Goal: Navigation & Orientation: Find specific page/section

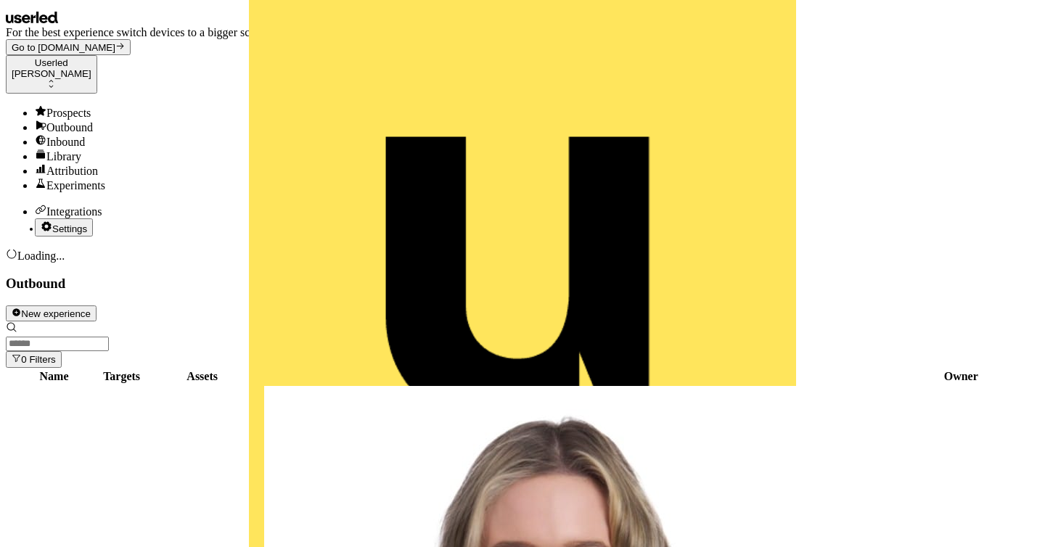
click at [79, 105] on div "Prospects" at bounding box center [537, 112] width 1004 height 15
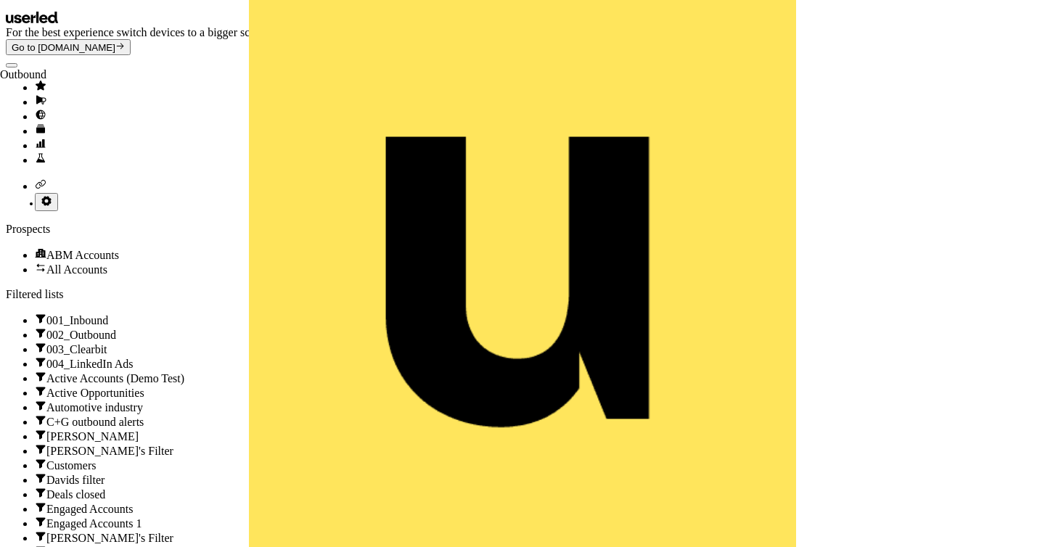
click at [35, 106] on icon "Go to outbound experience" at bounding box center [41, 100] width 12 height 12
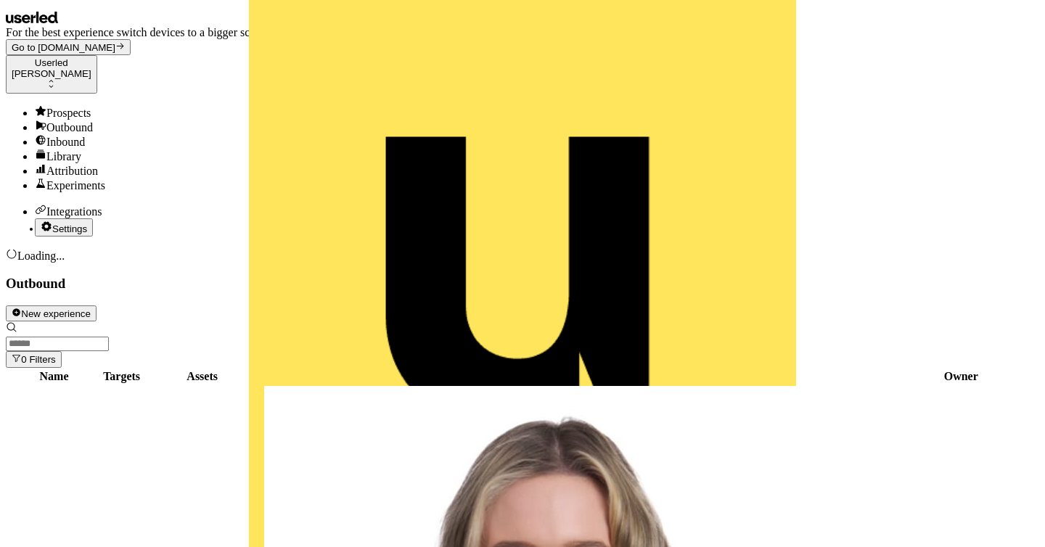
click at [81, 105] on link "Prospects" at bounding box center [537, 112] width 1004 height 15
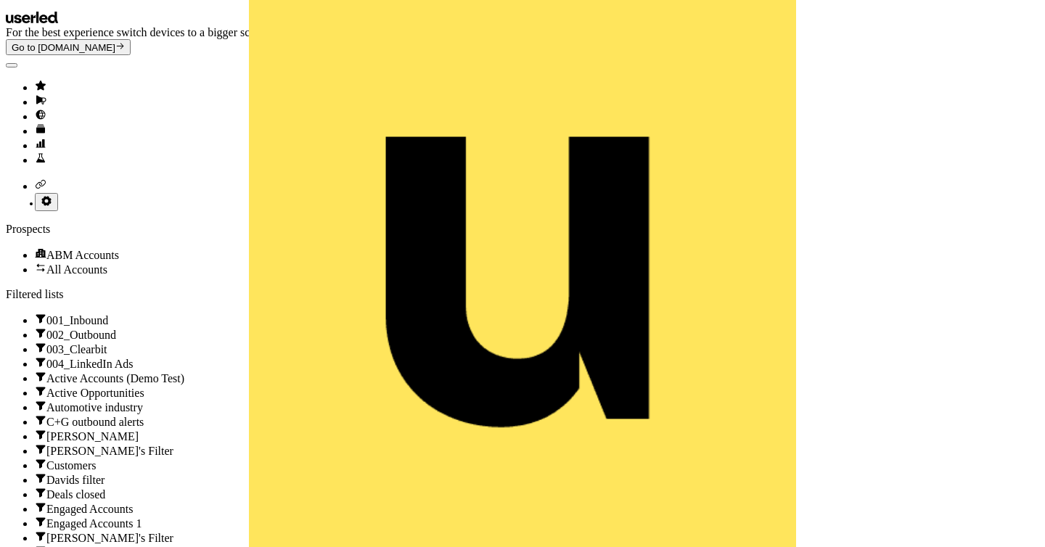
click at [35, 105] on link "Go to outbound experience" at bounding box center [537, 101] width 1004 height 15
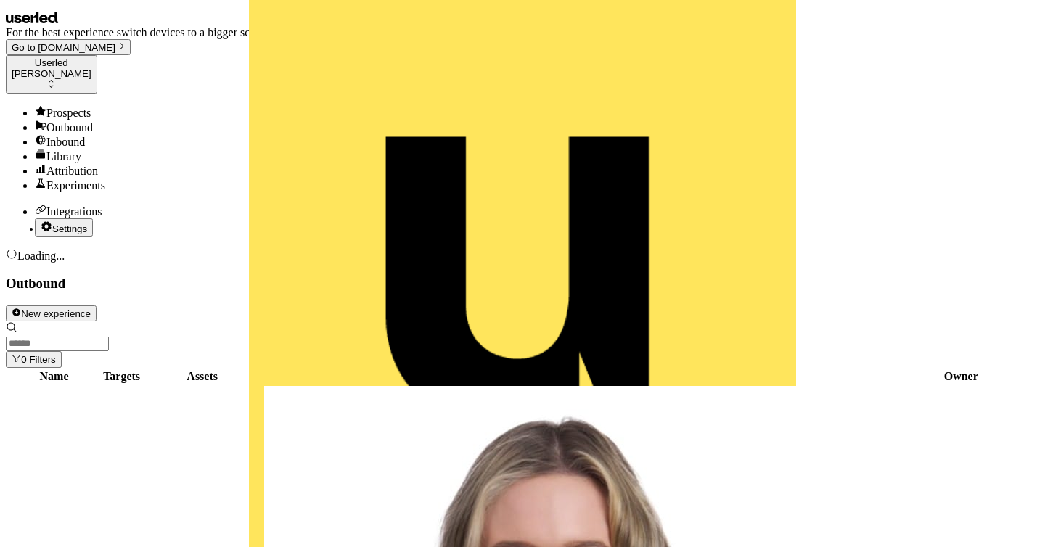
click at [91, 105] on div "Prospects" at bounding box center [537, 112] width 1004 height 15
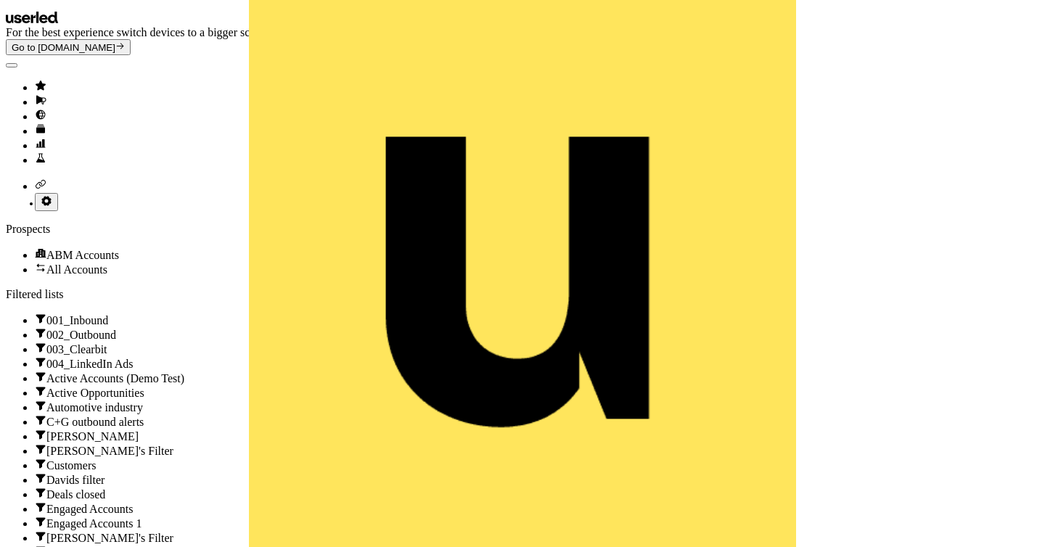
scroll to position [88, 0]
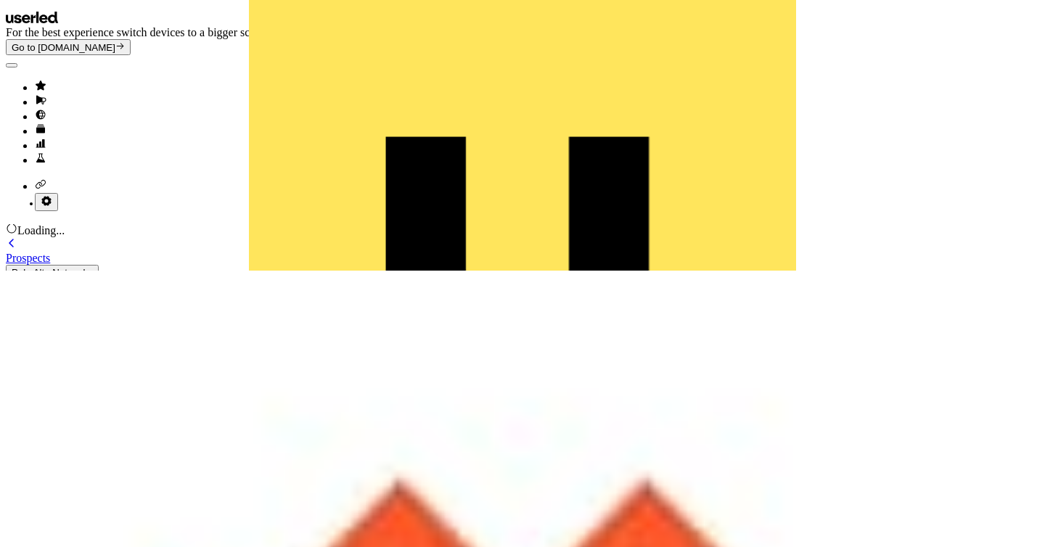
click at [162, 239] on link "Prospects" at bounding box center [130, 252] width 248 height 26
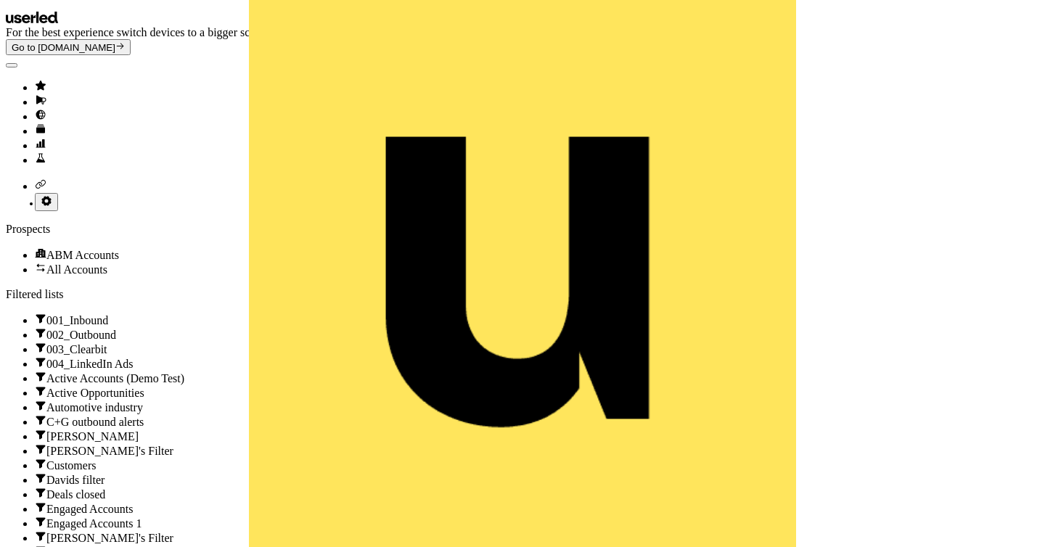
click at [35, 104] on li "side nav menu" at bounding box center [537, 101] width 1004 height 15
click at [36, 104] on icon "Go to outbound experience" at bounding box center [41, 100] width 10 height 9
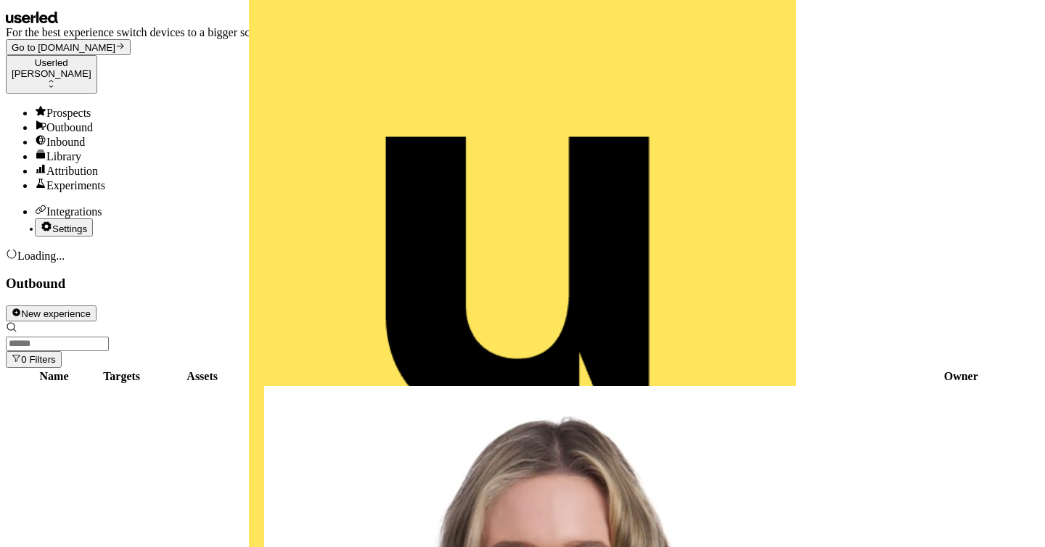
click at [52, 105] on div "Prospects" at bounding box center [537, 112] width 1004 height 15
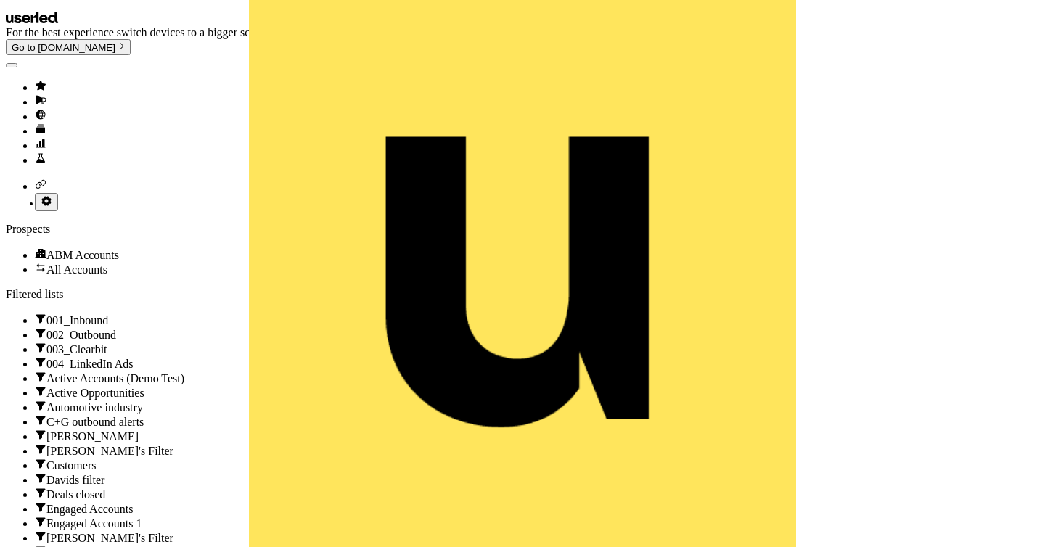
click at [35, 101] on icon "Go to outbound experience" at bounding box center [41, 100] width 12 height 12
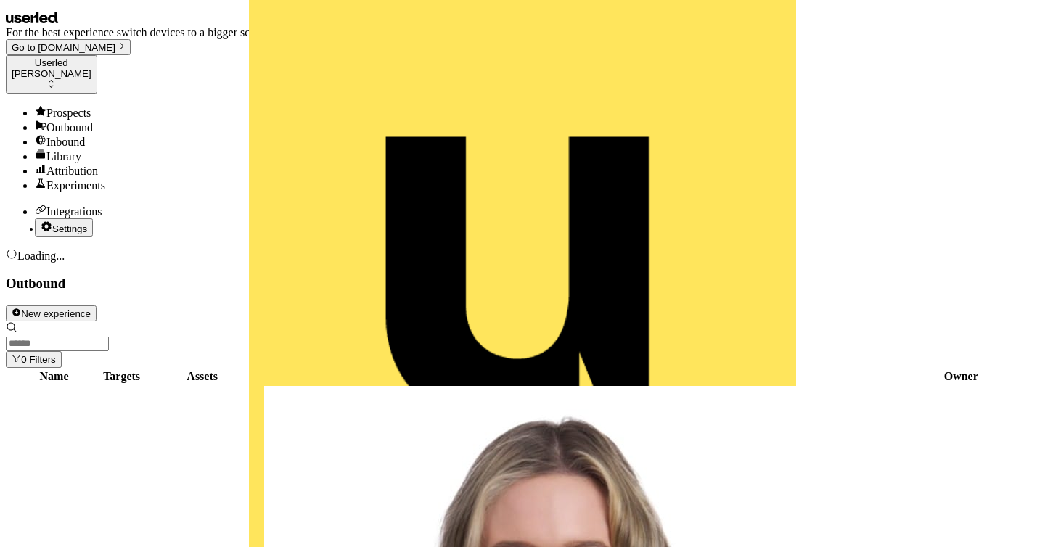
click at [104, 105] on link "Prospects" at bounding box center [537, 112] width 1004 height 15
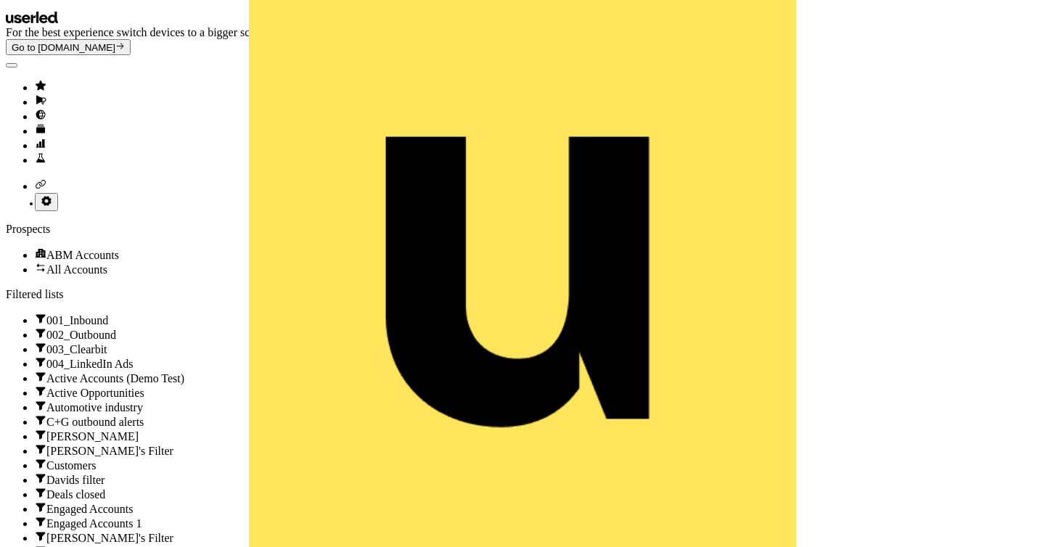
scroll to position [88, 0]
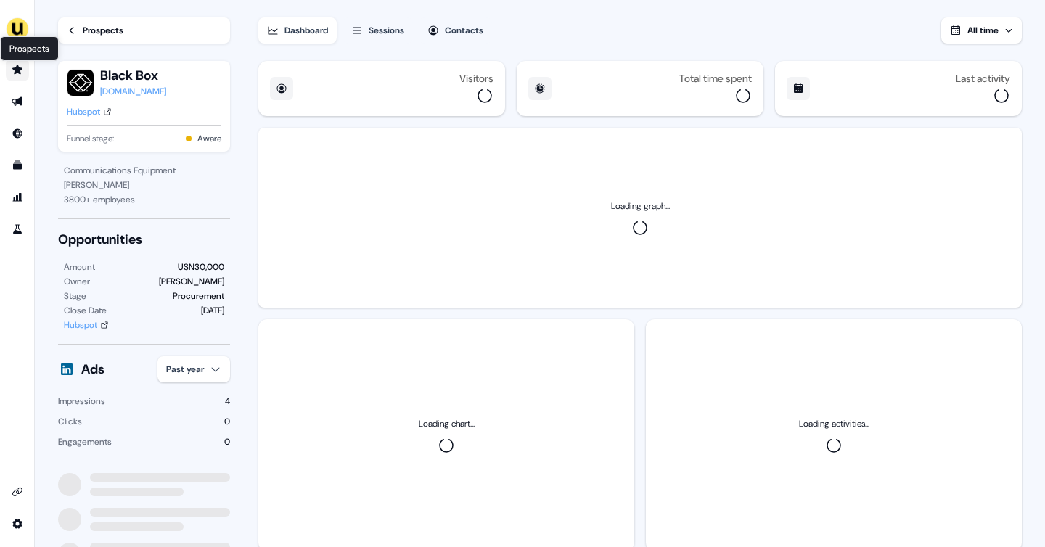
click at [22, 69] on icon "Go to prospects" at bounding box center [18, 70] width 12 height 12
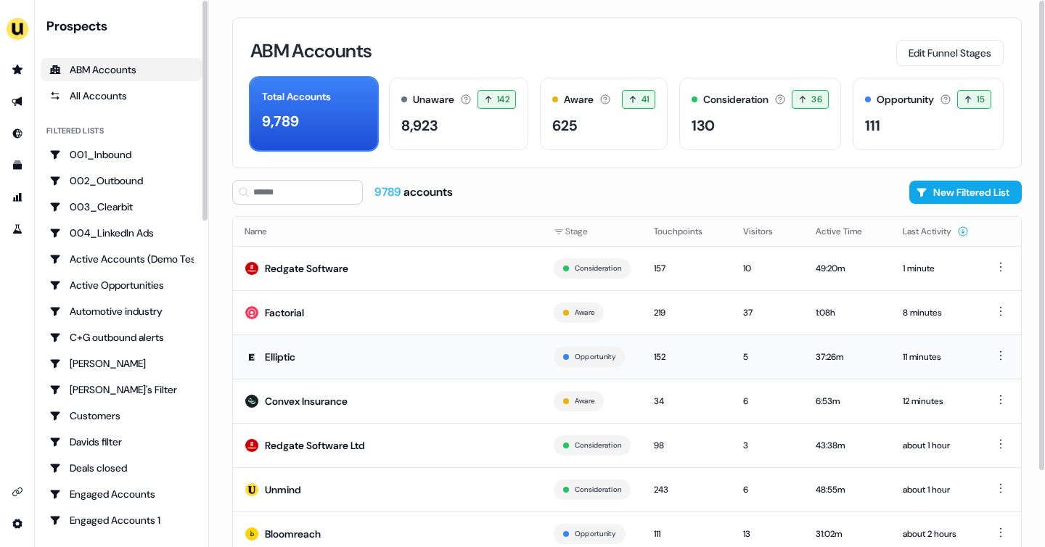
click at [275, 345] on td "Elliptic" at bounding box center [387, 356] width 309 height 44
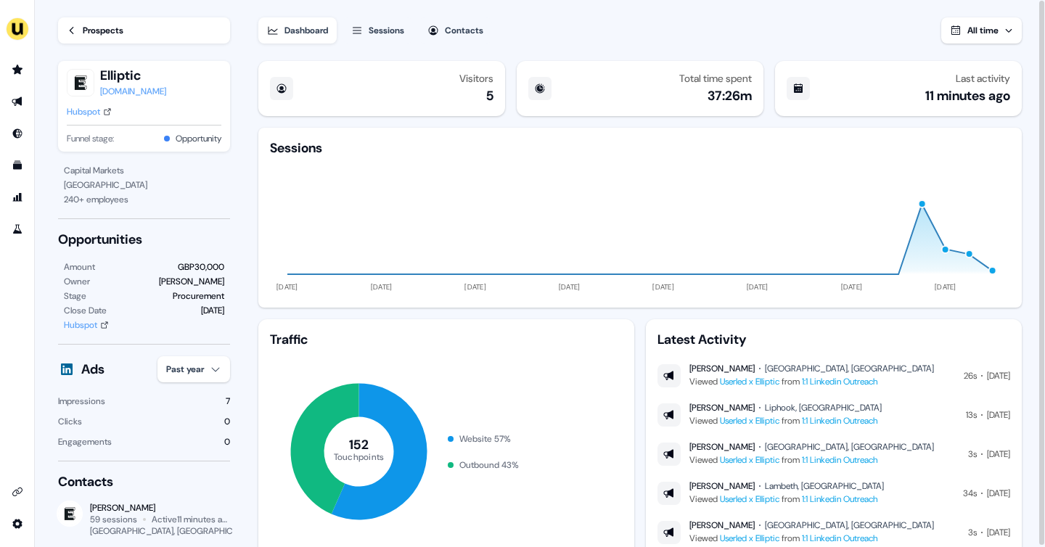
click at [824, 378] on link "1:1 Linkedin Outreach" at bounding box center [839, 382] width 75 height 12
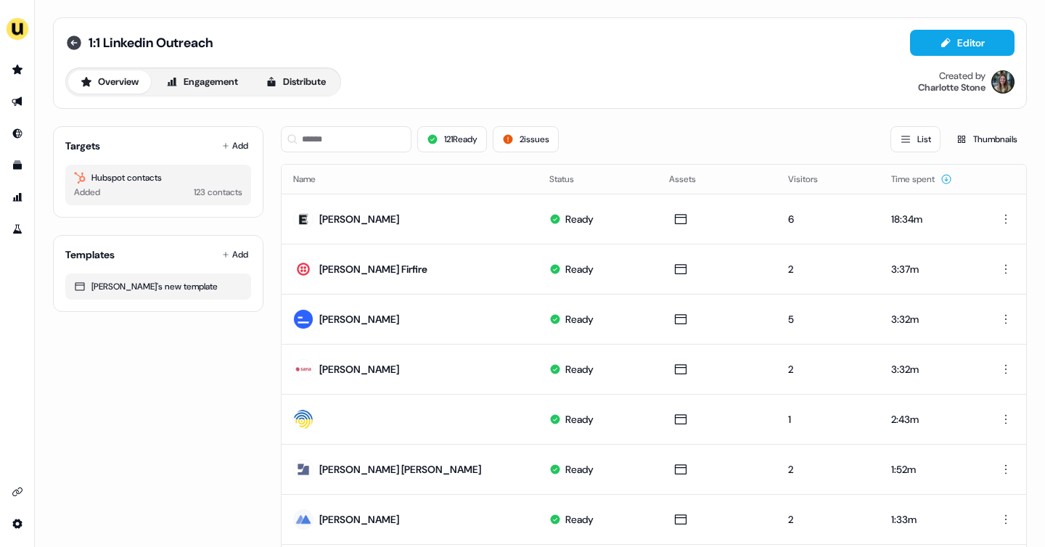
click at [76, 44] on icon at bounding box center [74, 43] width 15 height 15
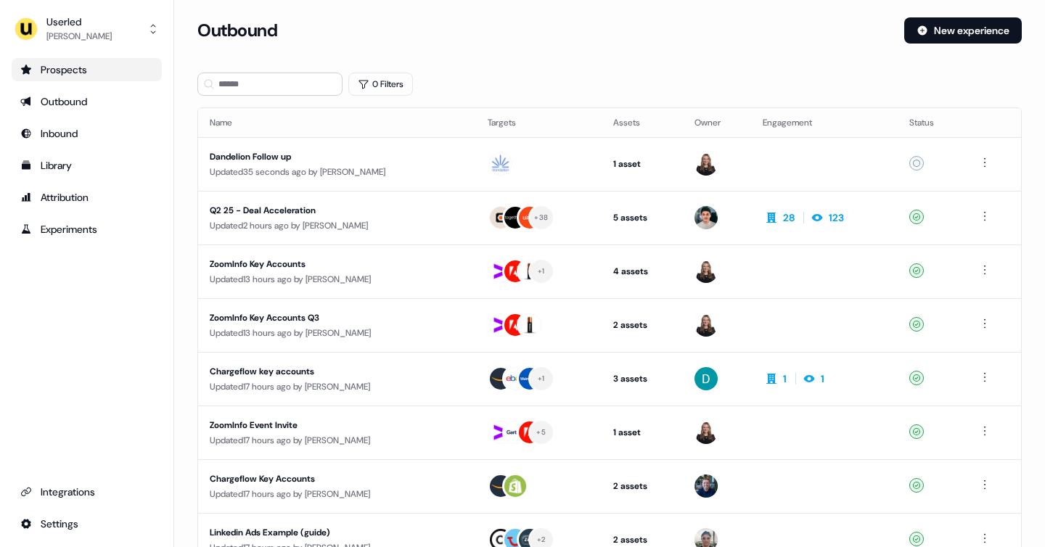
click at [80, 66] on div "Prospects" at bounding box center [86, 69] width 133 height 15
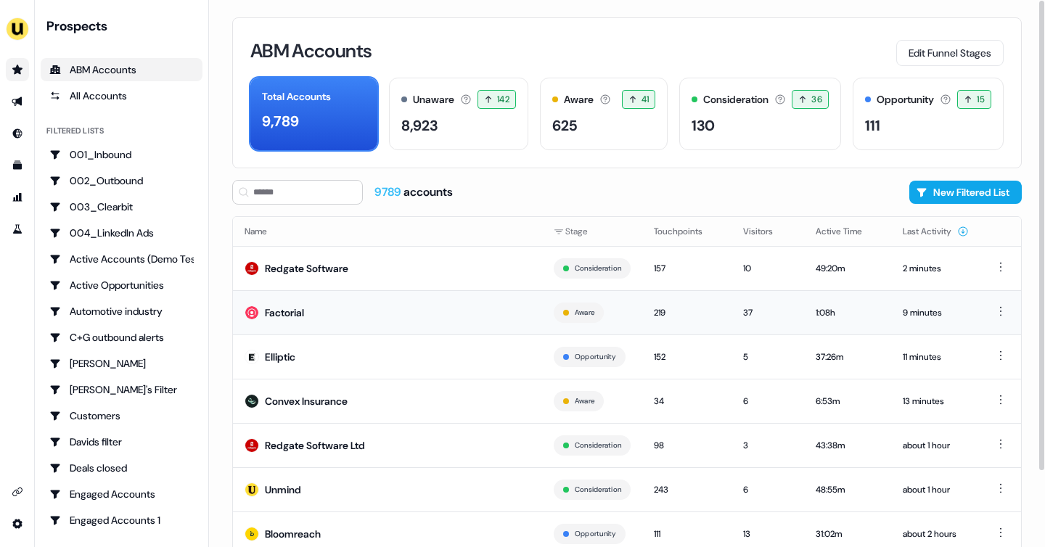
click at [353, 312] on td "Factorial" at bounding box center [387, 312] width 309 height 44
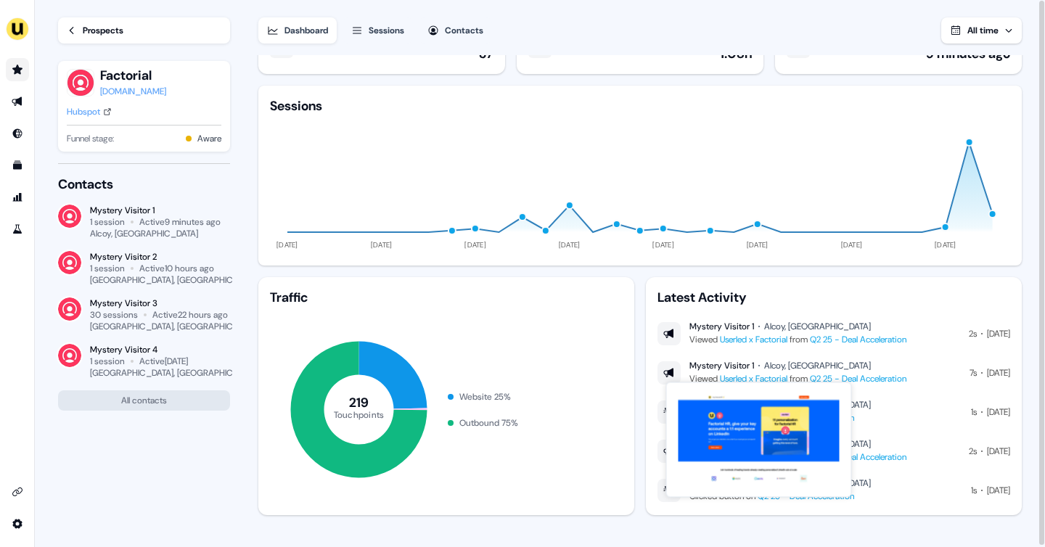
scroll to position [49, 0]
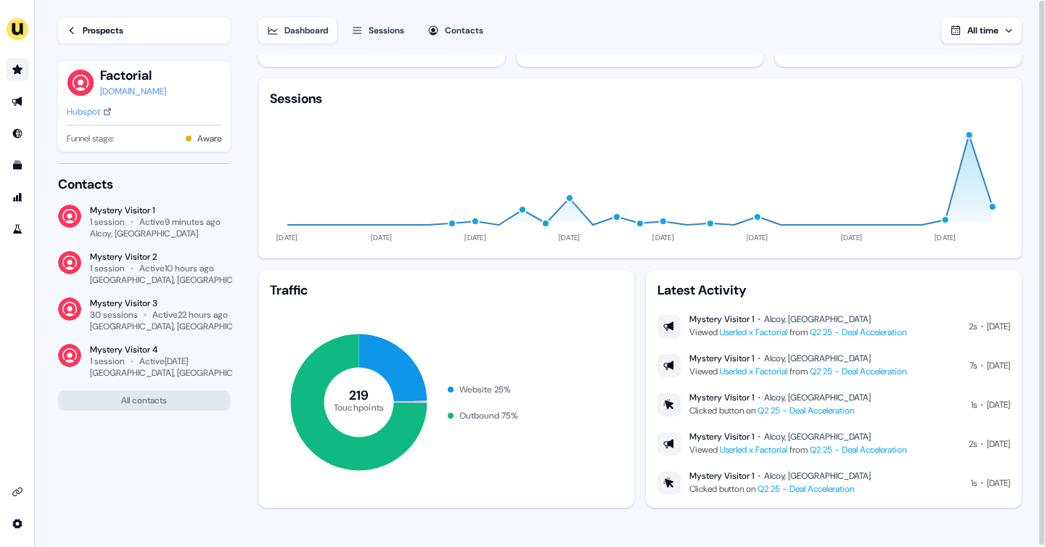
click at [25, 59] on link "Go to prospects" at bounding box center [17, 69] width 23 height 23
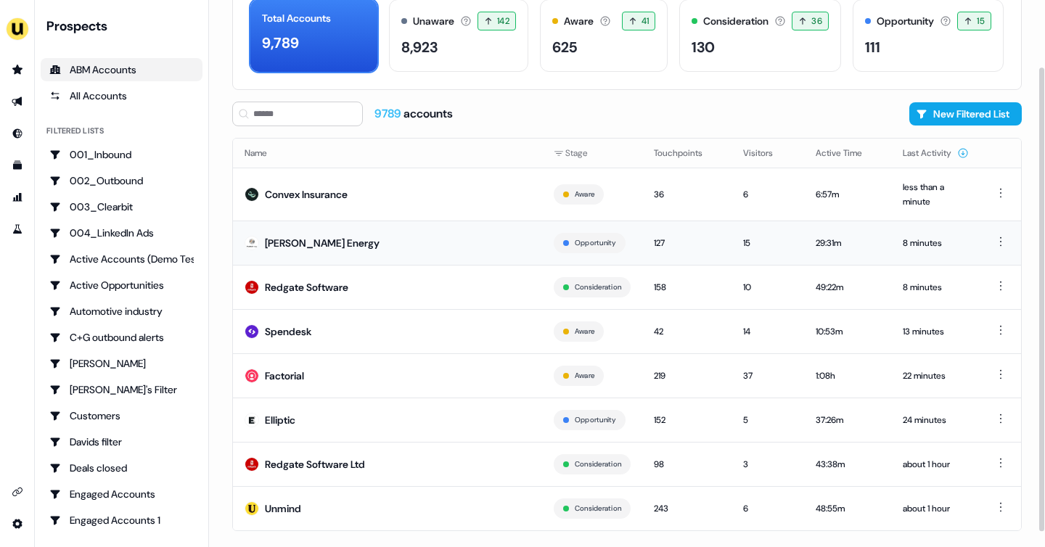
scroll to position [79, 0]
click at [444, 254] on td "[PERSON_NAME] Energy" at bounding box center [387, 242] width 309 height 44
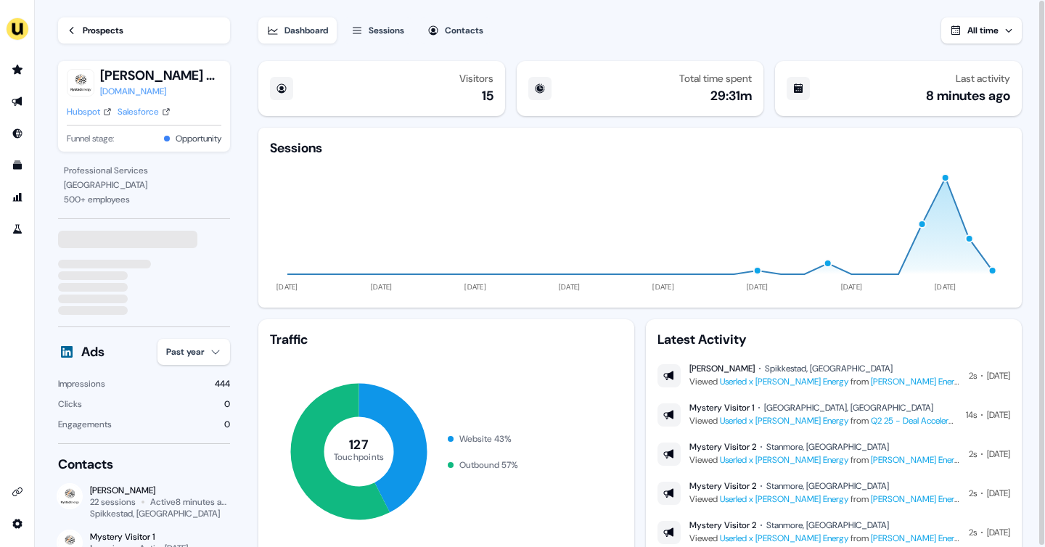
click at [887, 382] on link "Rystad Energy Post Demo" at bounding box center [938, 382] width 136 height 12
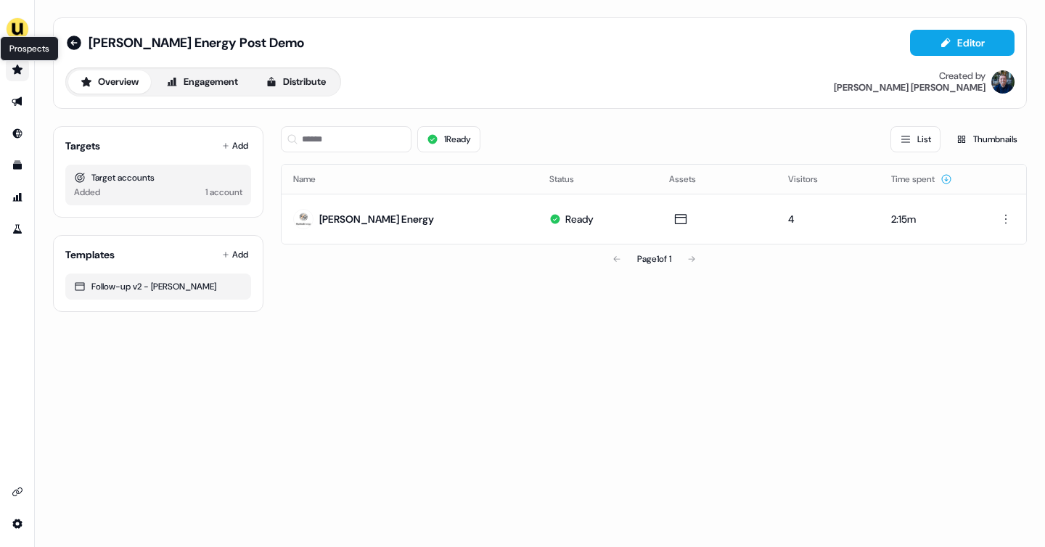
click at [12, 67] on icon "Go to prospects" at bounding box center [18, 70] width 12 height 12
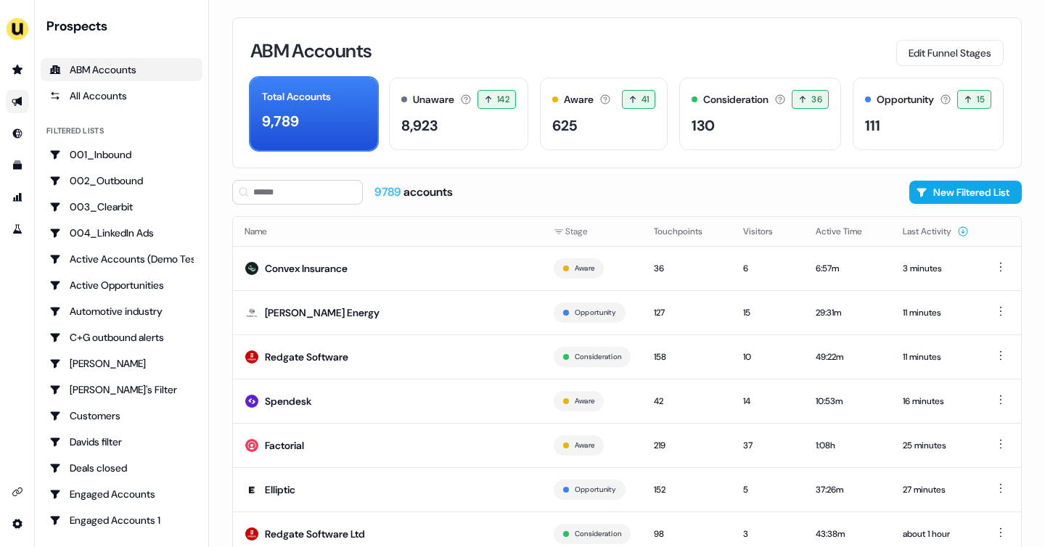
click at [14, 94] on link "Go to outbound experience" at bounding box center [17, 101] width 23 height 23
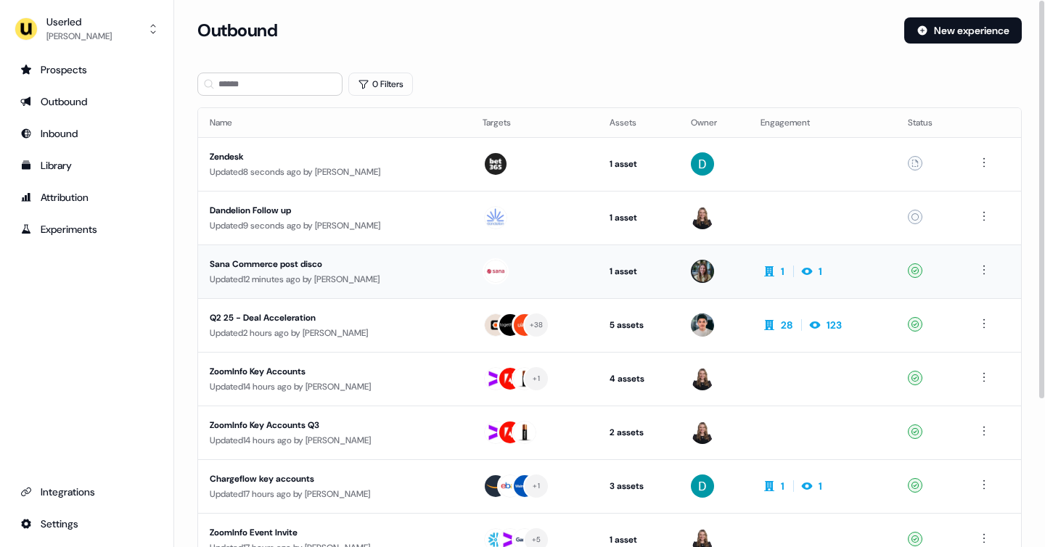
click at [308, 291] on td "Sana Commerce post disco Updated 12 minutes ago by Charlotte Stone" at bounding box center [334, 271] width 273 height 54
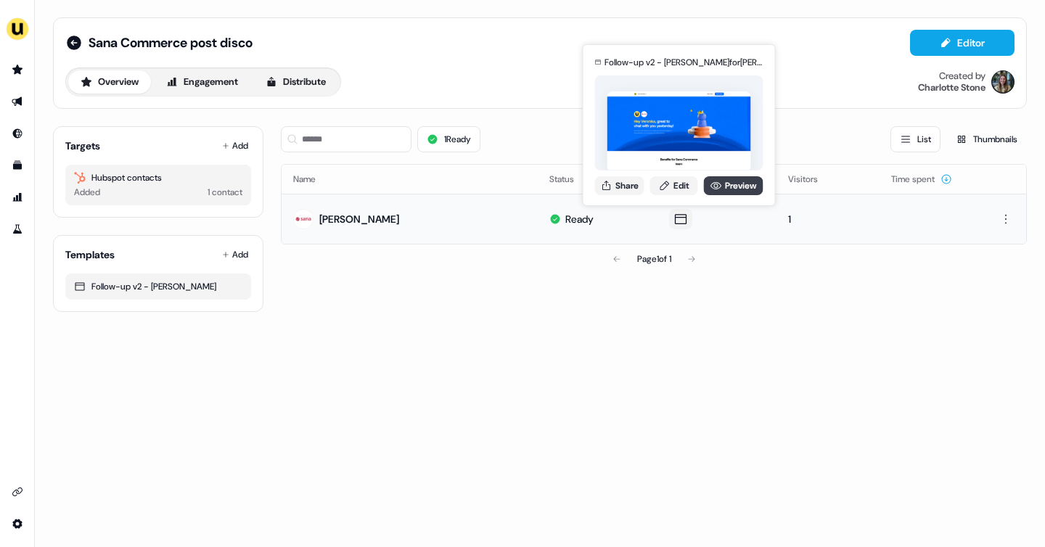
click at [736, 184] on link "Preview" at bounding box center [733, 185] width 59 height 19
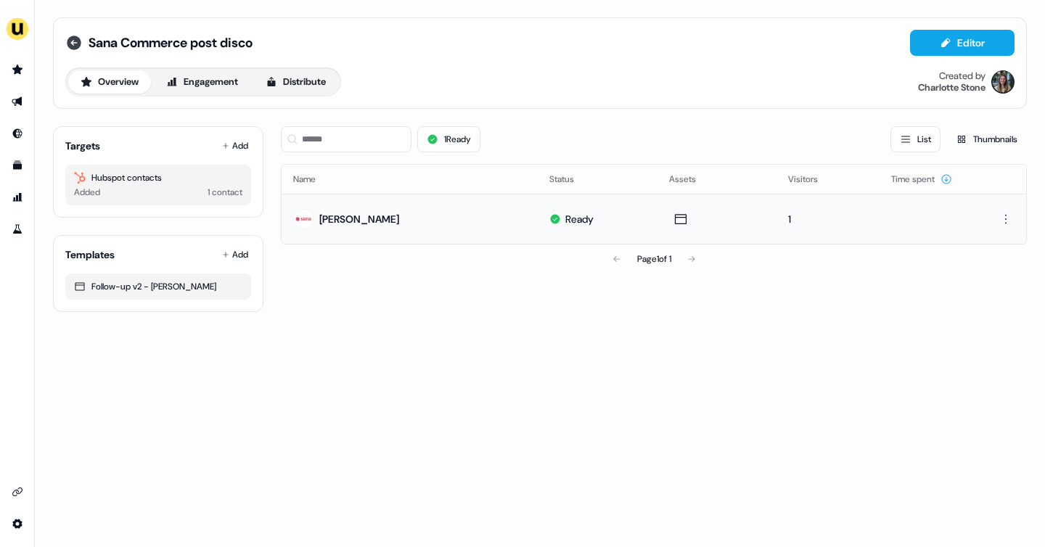
click at [67, 38] on icon at bounding box center [73, 42] width 17 height 17
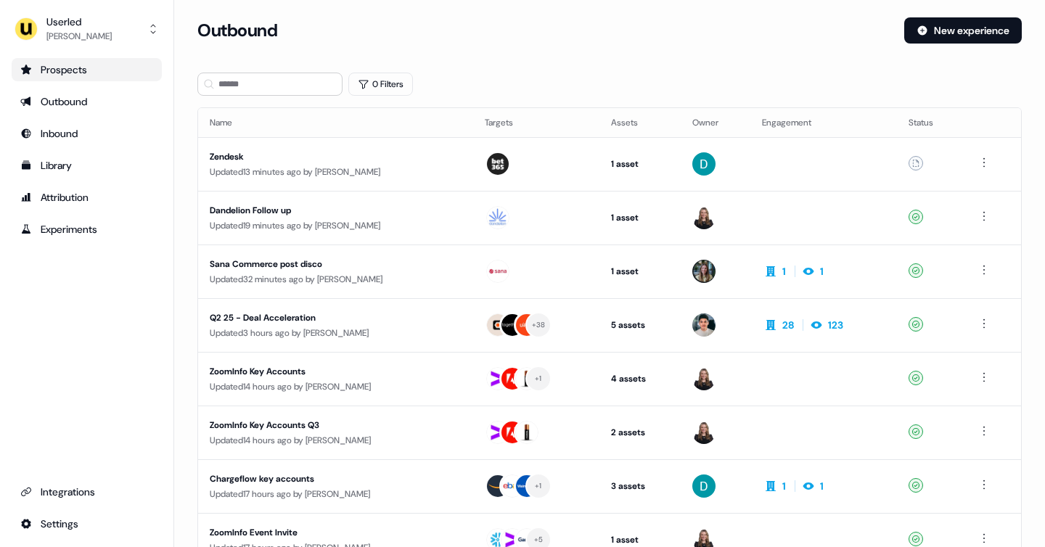
click at [79, 75] on div "Prospects" at bounding box center [86, 69] width 133 height 15
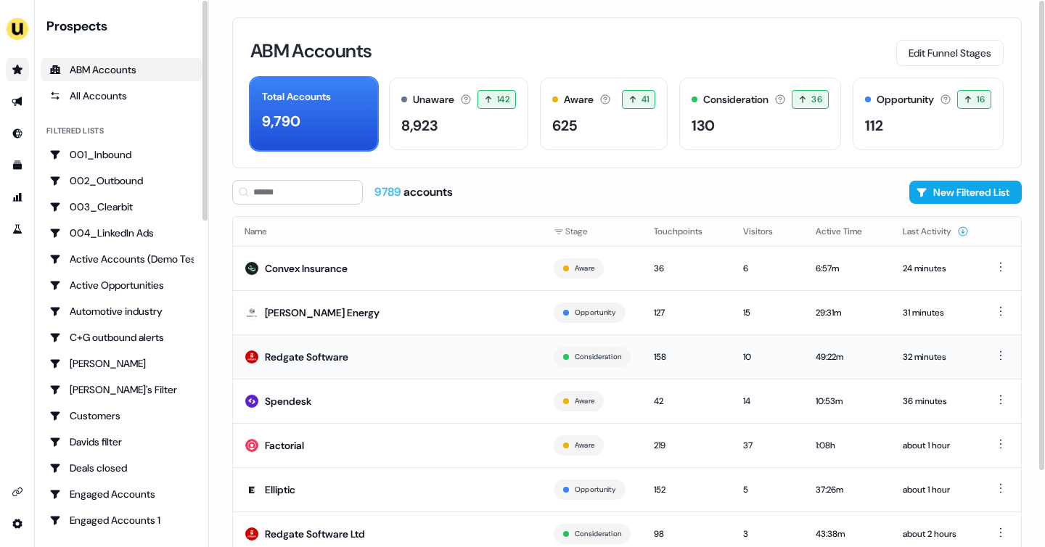
scroll to position [88, 0]
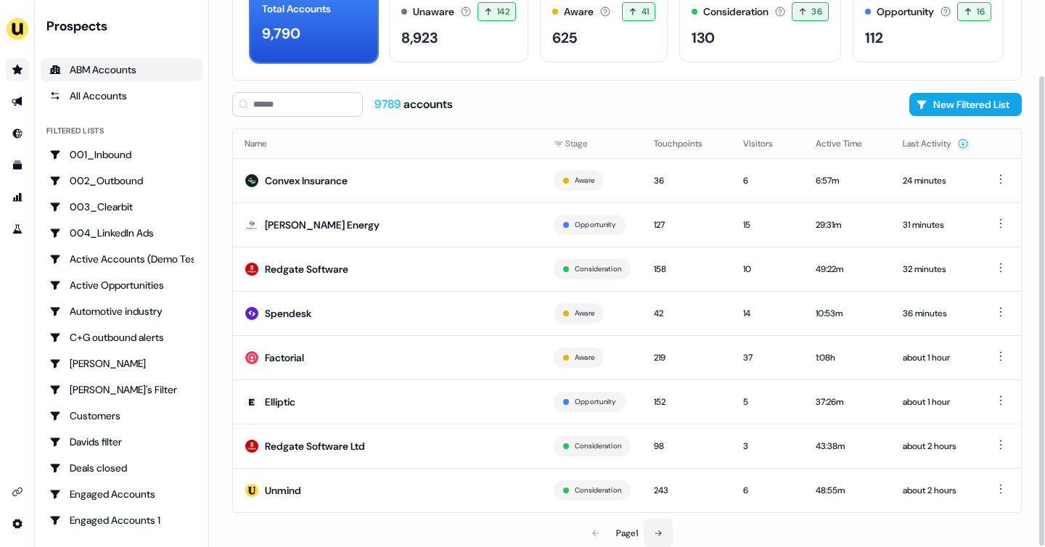
click at [658, 537] on button at bounding box center [657, 533] width 29 height 29
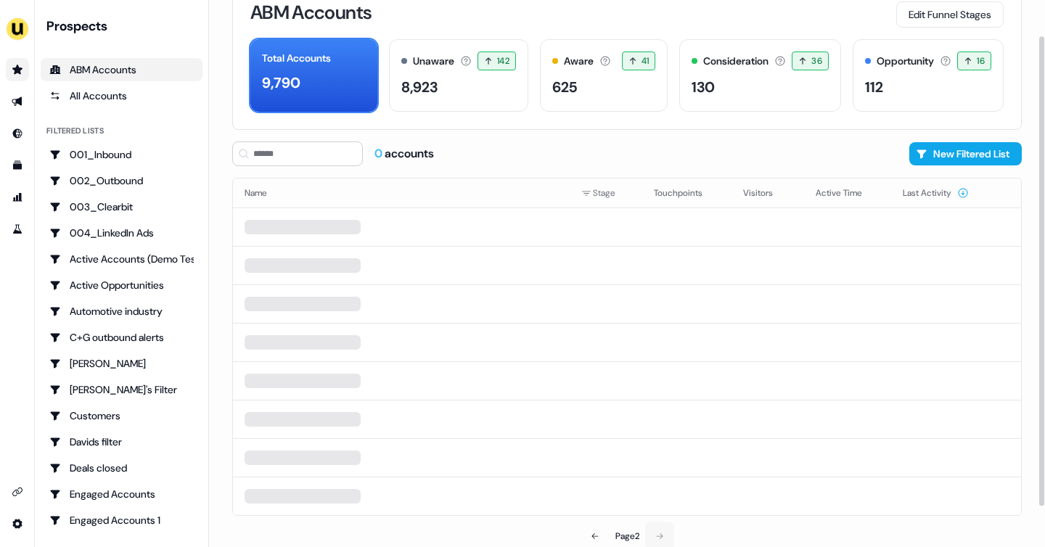
scroll to position [41, 0]
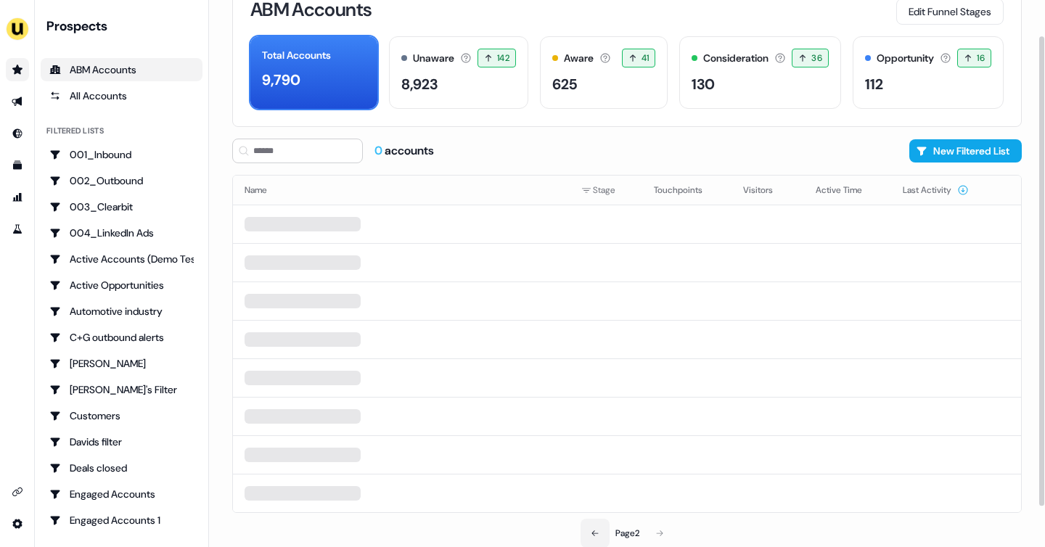
click at [589, 535] on div "Name Stage Touchpoints Visitors Active Time Last Activity Page 2" at bounding box center [626, 361] width 789 height 373
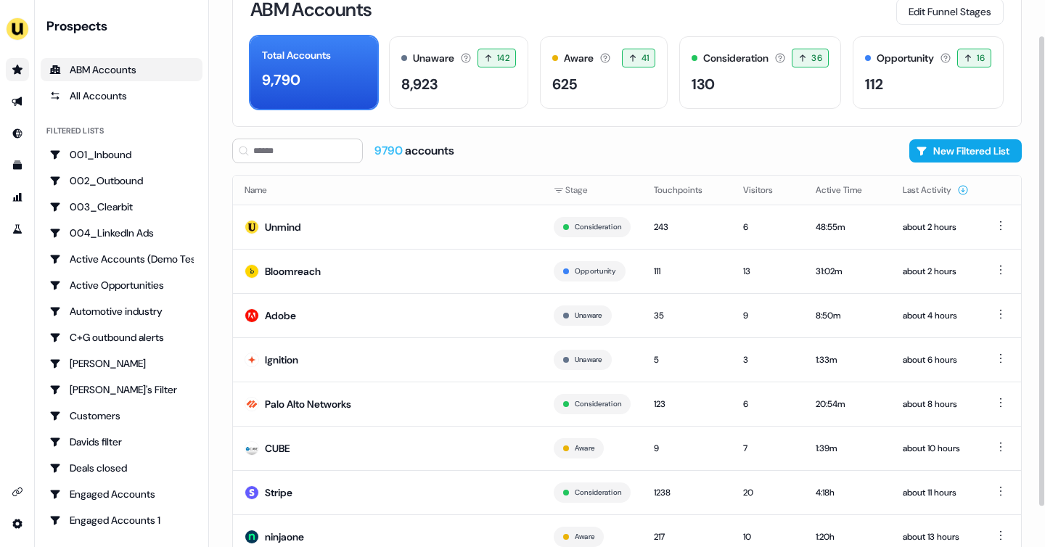
scroll to position [88, 0]
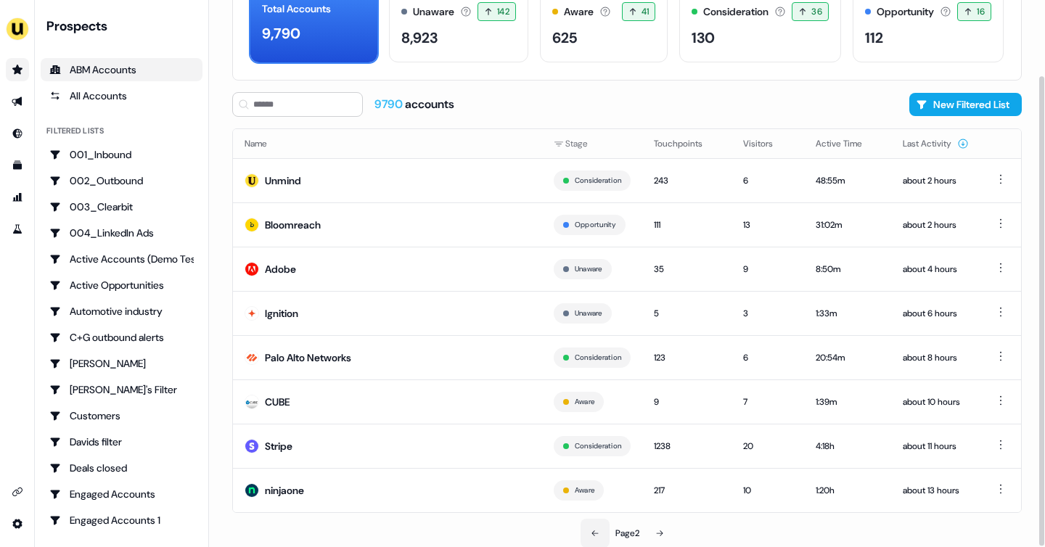
click at [591, 531] on icon at bounding box center [594, 533] width 7 height 6
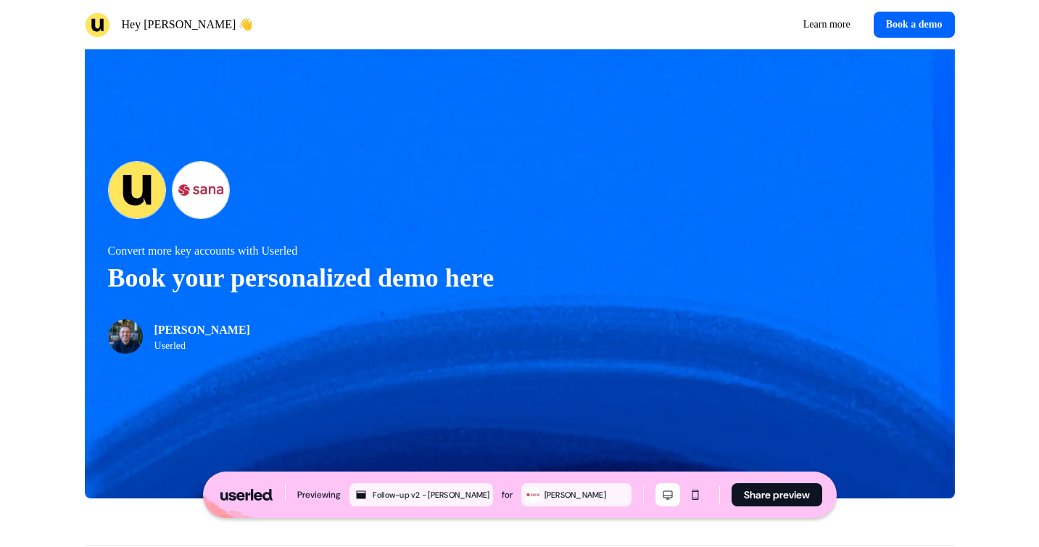
scroll to position [1466, 0]
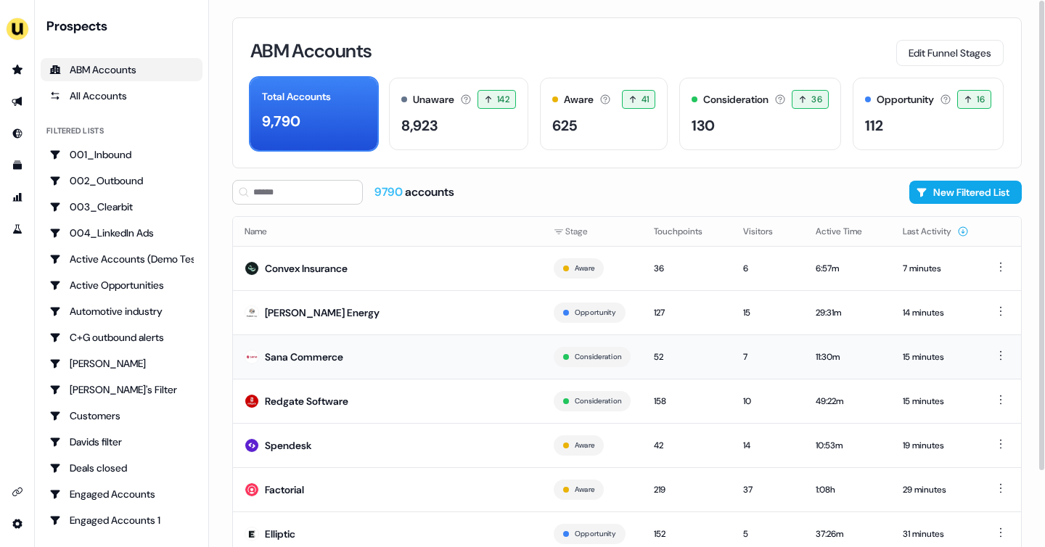
click at [315, 350] on div "Sana Commerce" at bounding box center [304, 357] width 78 height 15
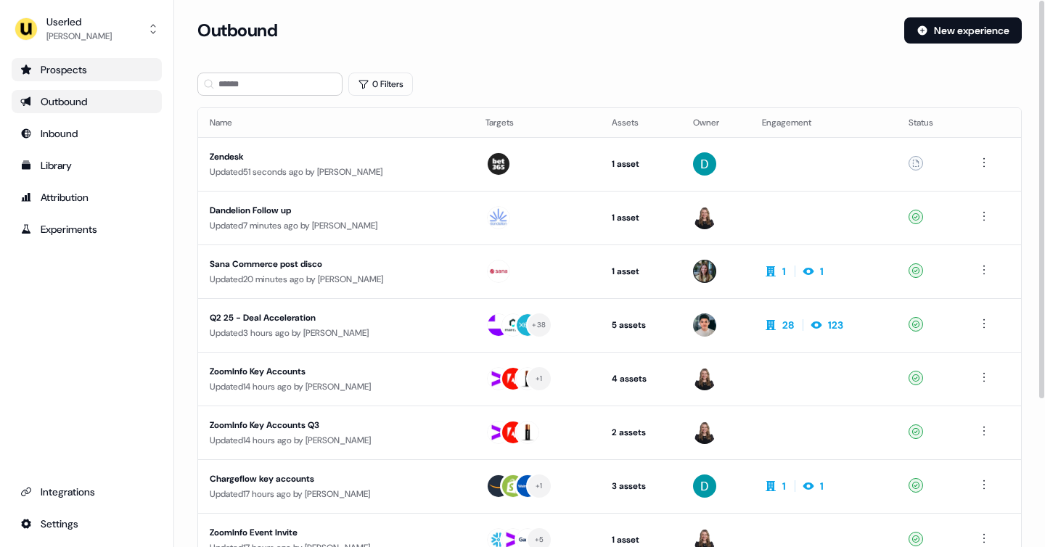
click at [91, 61] on link "Prospects" at bounding box center [87, 69] width 150 height 23
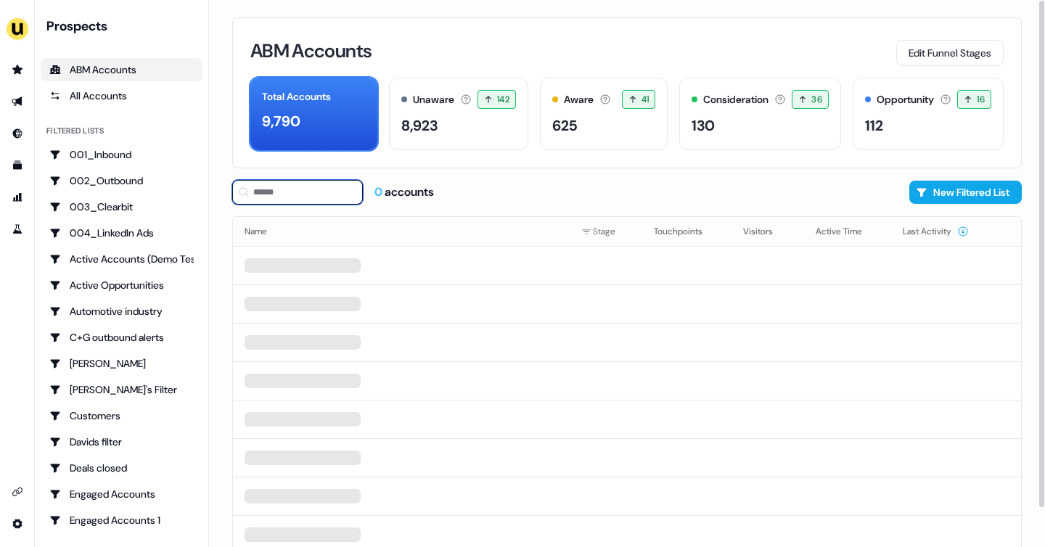
click at [268, 186] on input at bounding box center [297, 192] width 131 height 25
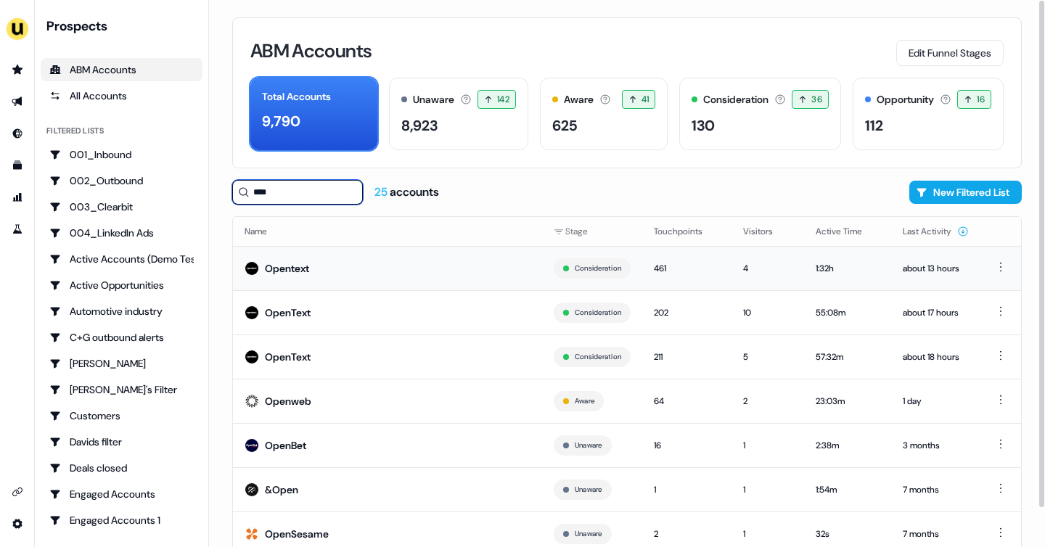
type input "****"
click at [297, 287] on td "Opentext" at bounding box center [387, 268] width 309 height 44
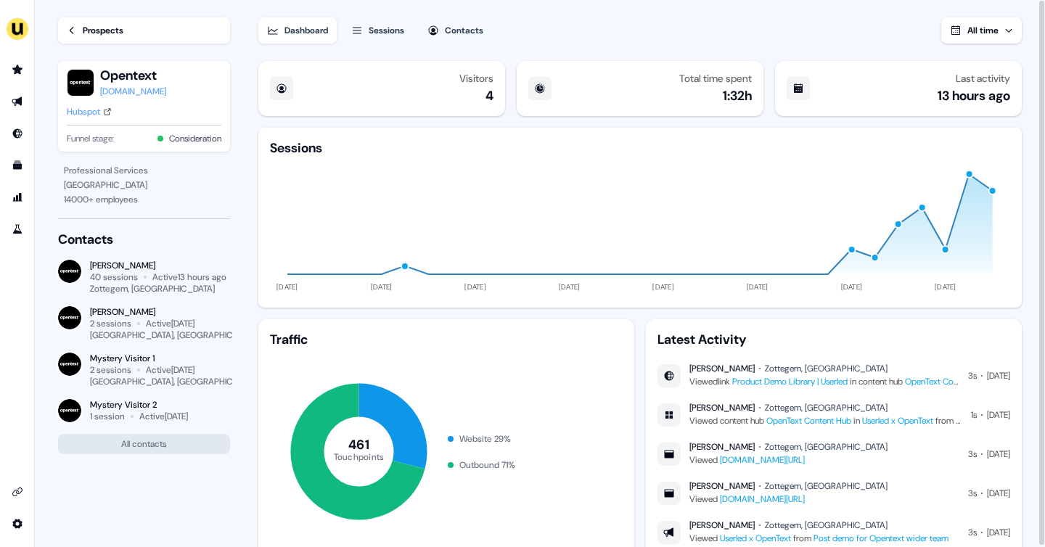
scroll to position [49, 0]
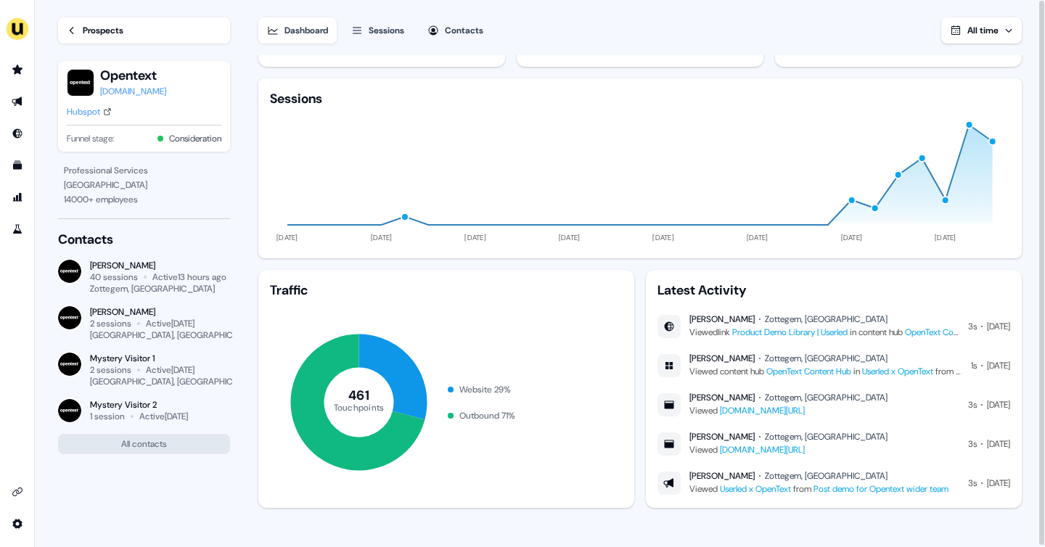
click at [125, 269] on div "Sonia D'Hooge" at bounding box center [158, 266] width 136 height 12
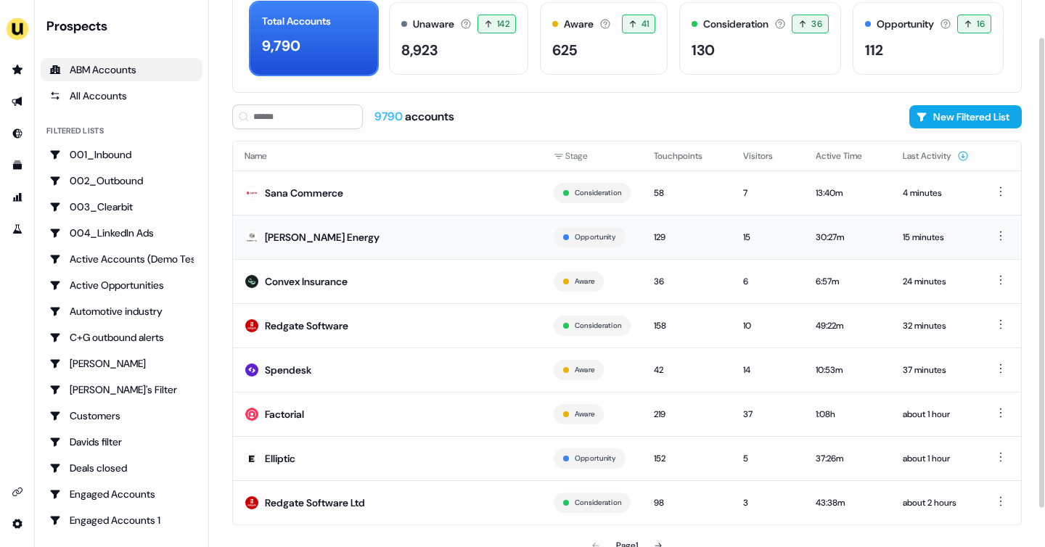
scroll to position [88, 0]
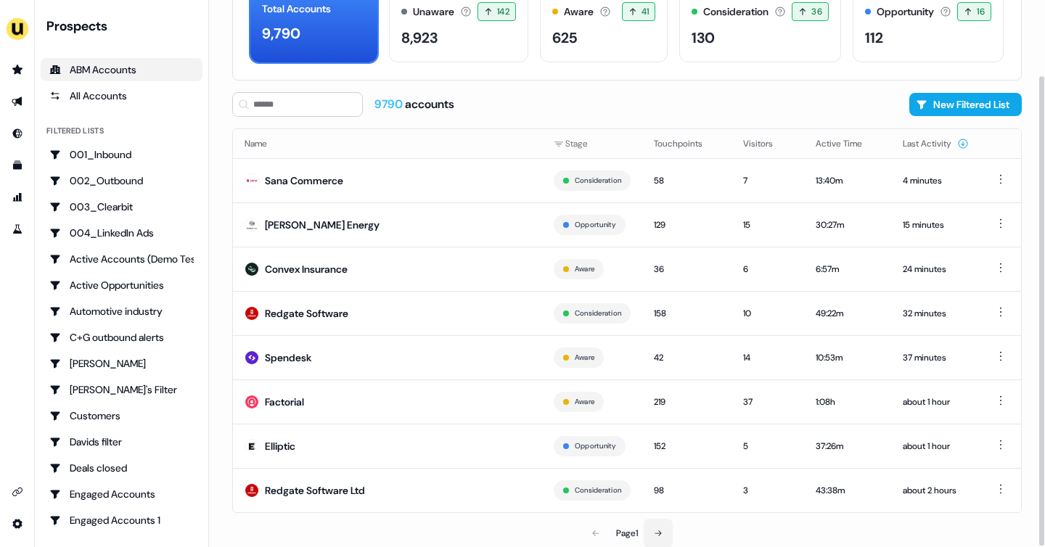
click at [662, 525] on button at bounding box center [657, 533] width 29 height 29
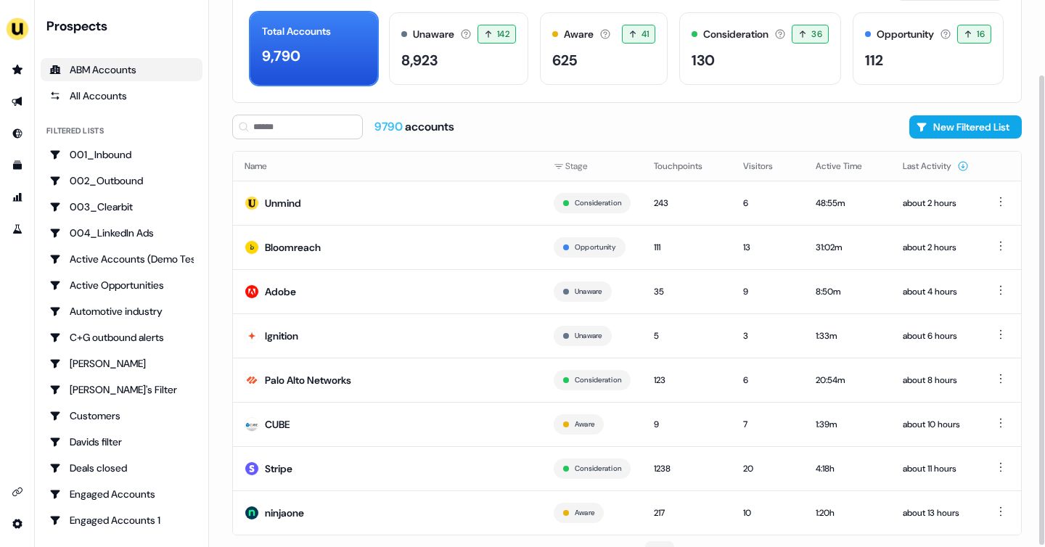
scroll to position [88, 0]
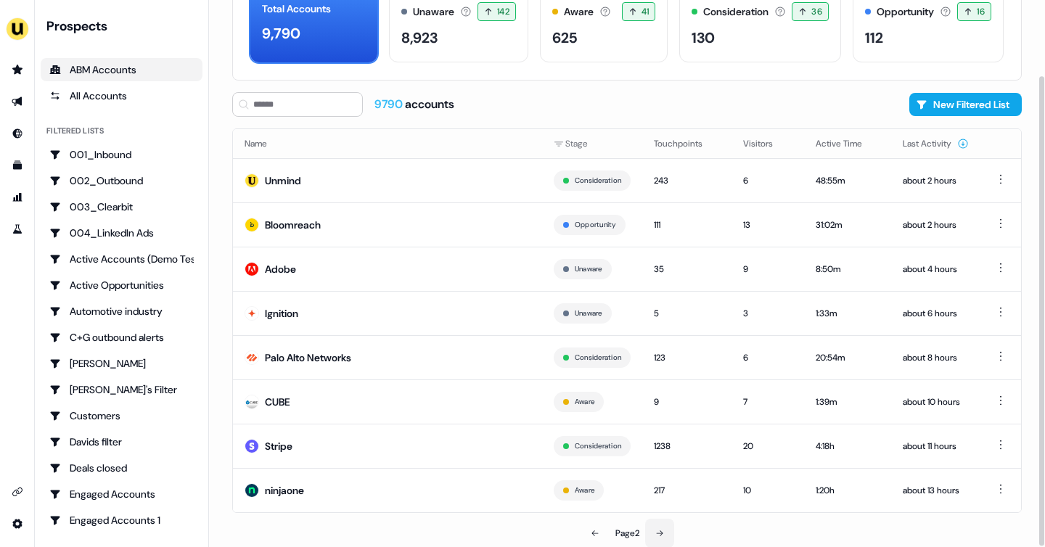
click at [668, 530] on button at bounding box center [659, 533] width 29 height 29
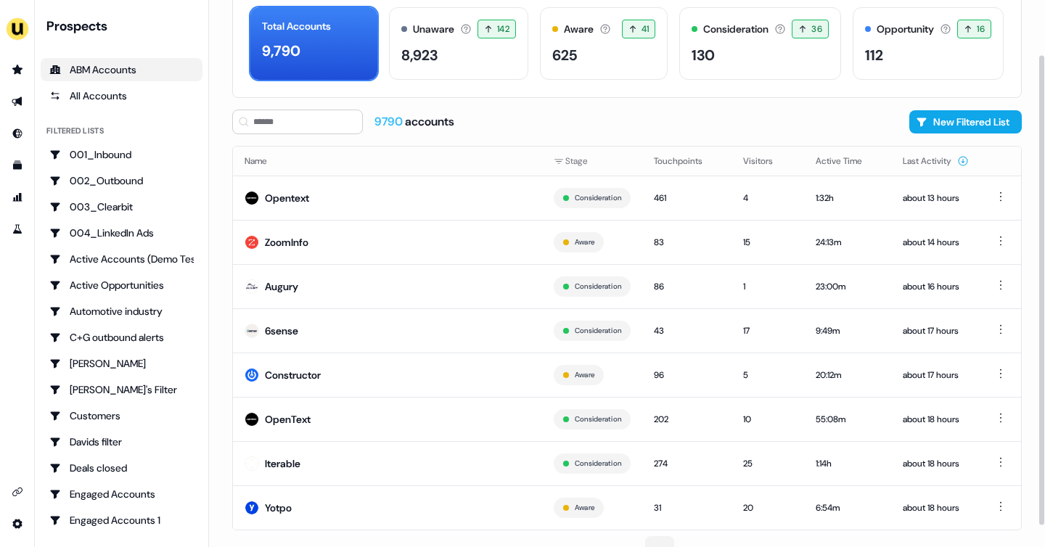
scroll to position [72, 0]
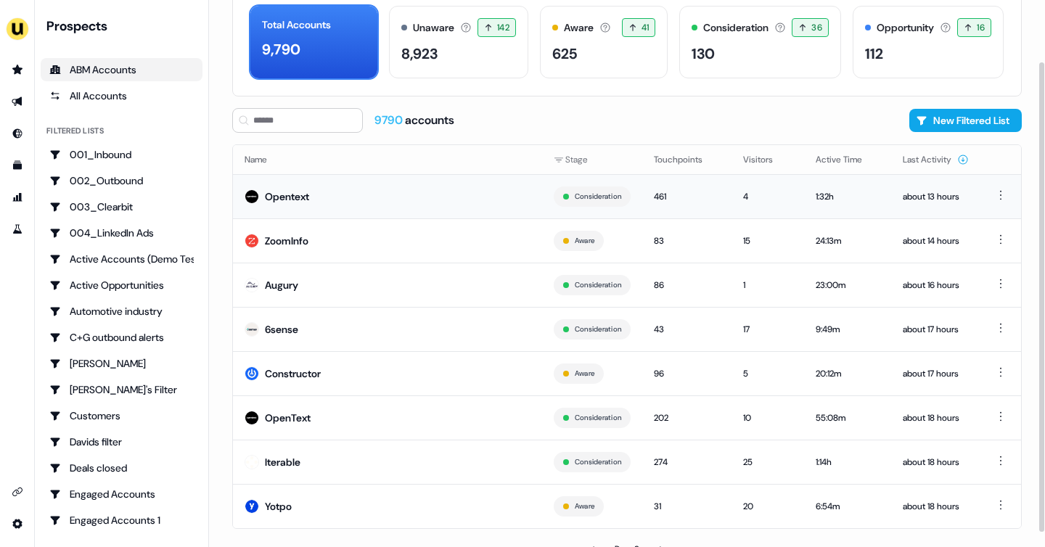
click at [483, 194] on td "Opentext" at bounding box center [387, 196] width 309 height 44
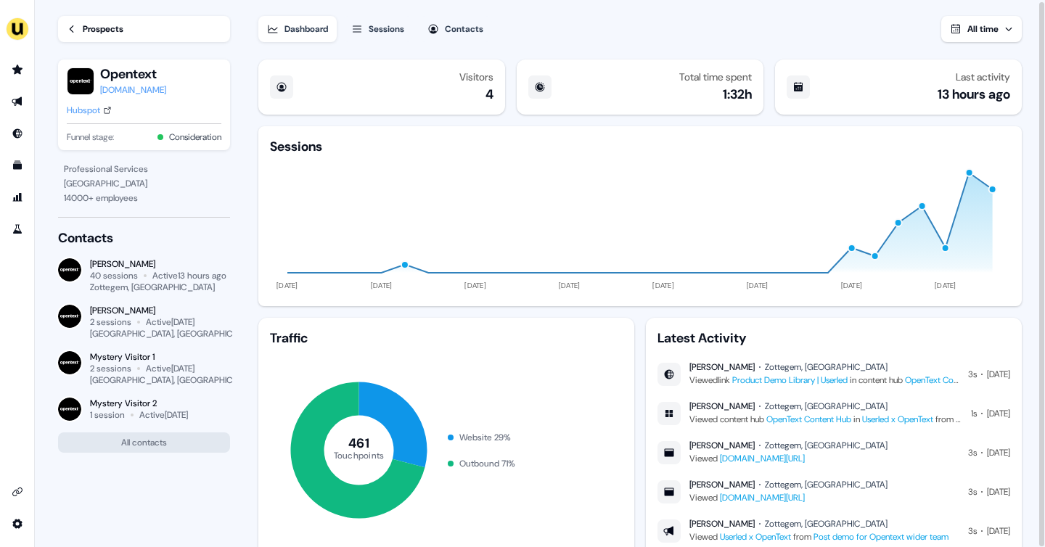
click at [403, 20] on button "Sessions" at bounding box center [377, 29] width 70 height 26
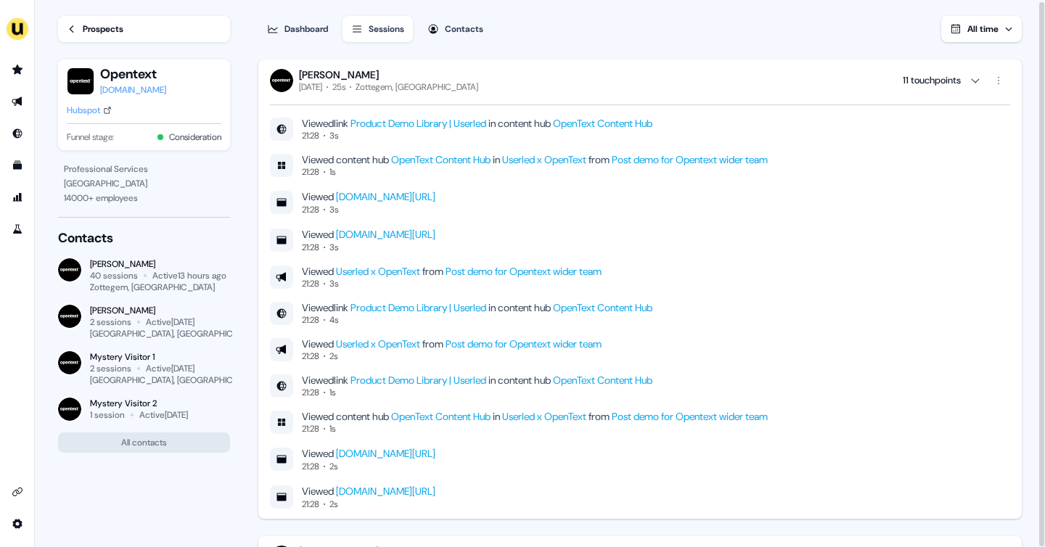
click at [666, 162] on link "Post demo for Opentext wider team" at bounding box center [689, 159] width 156 height 13
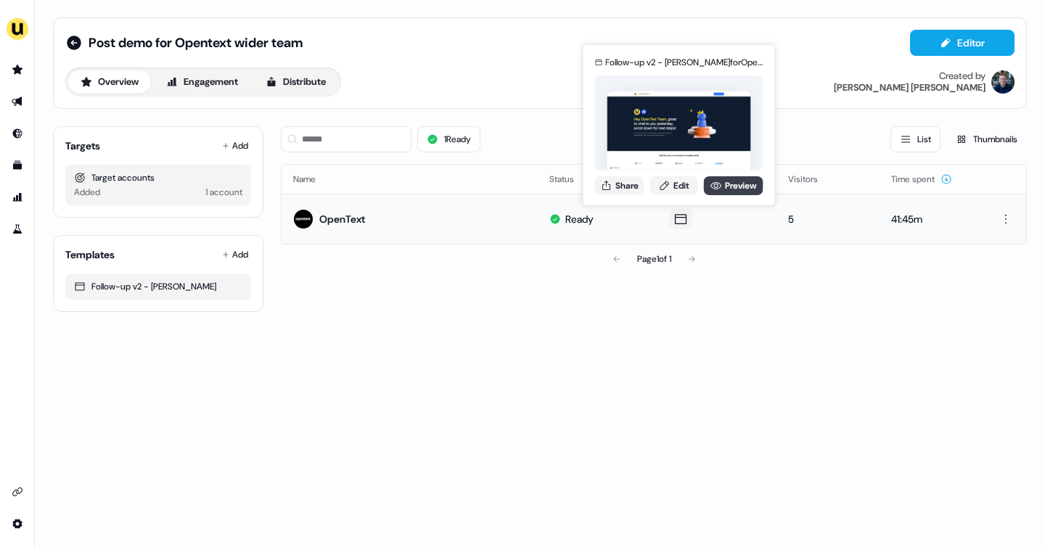
click at [732, 191] on link "Preview" at bounding box center [733, 185] width 59 height 19
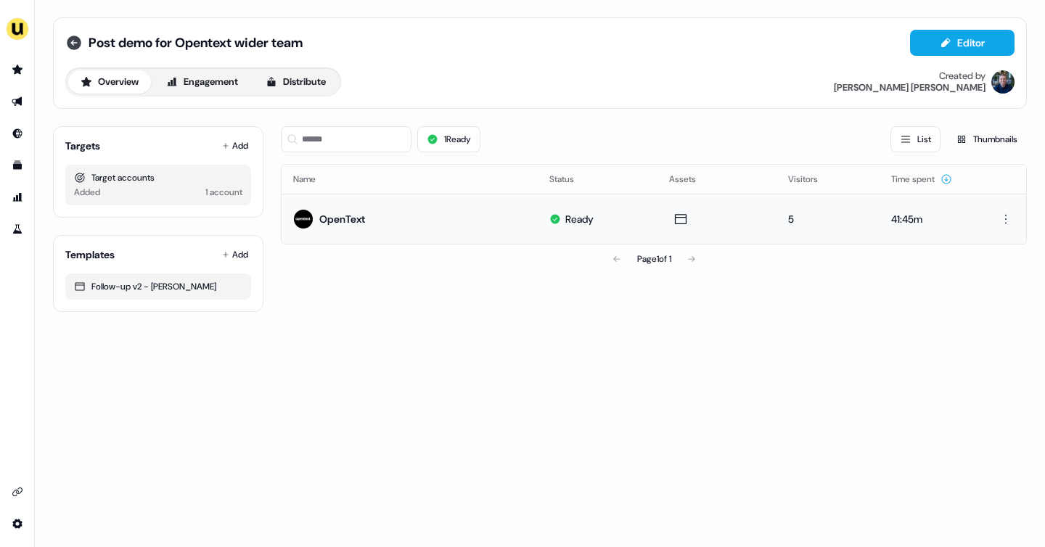
click at [70, 40] on icon at bounding box center [74, 43] width 15 height 15
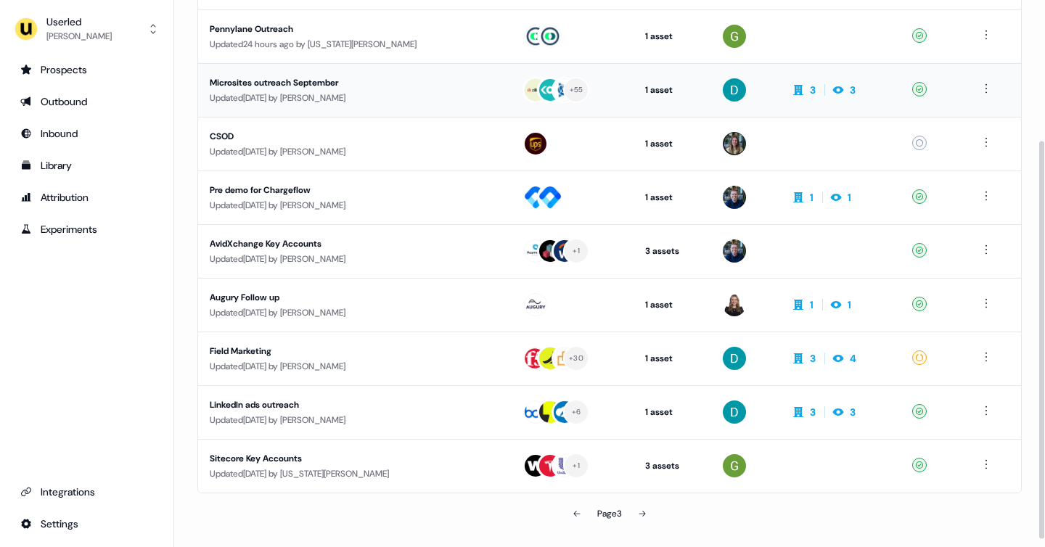
scroll to position [202, 0]
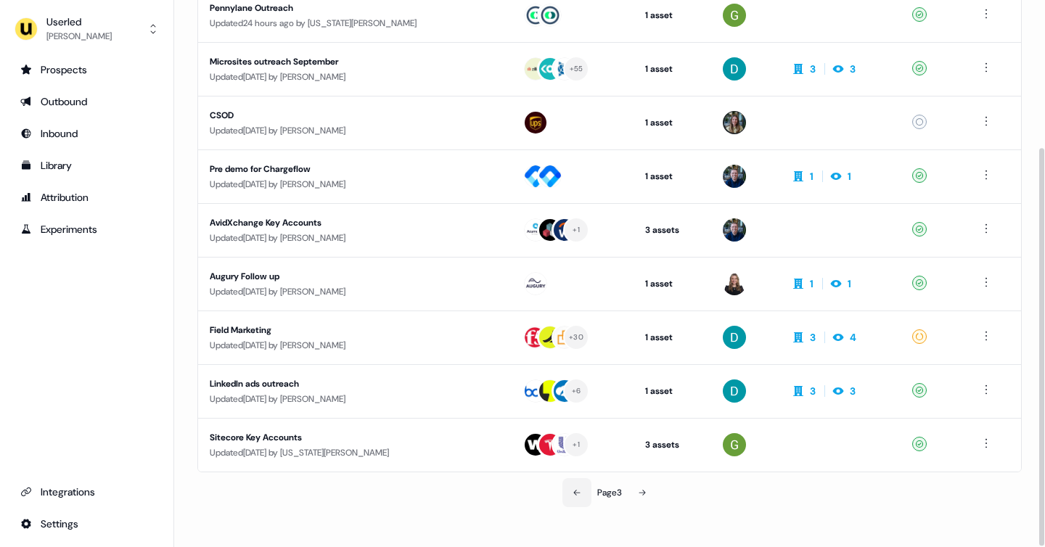
click at [584, 492] on button at bounding box center [576, 492] width 29 height 29
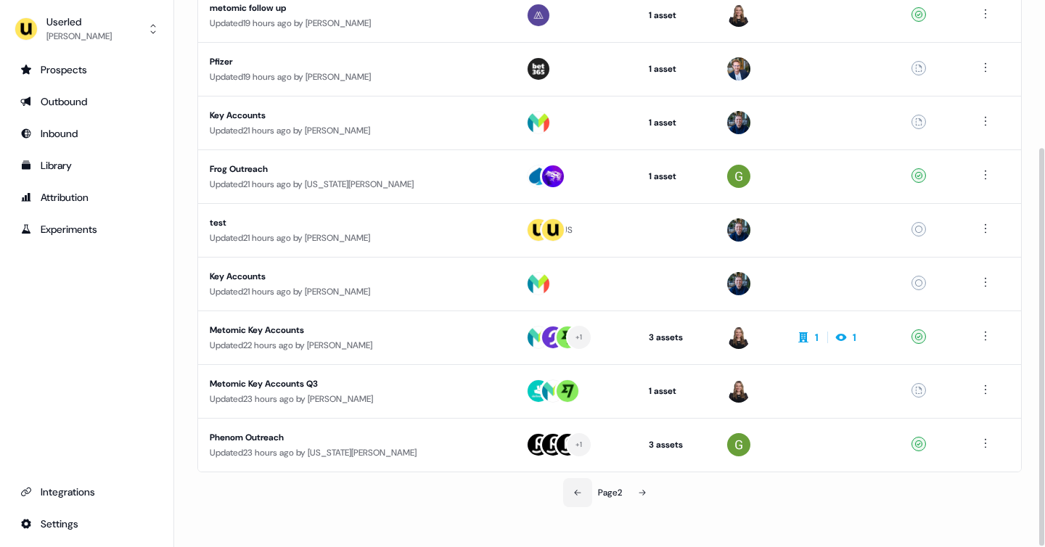
click at [584, 492] on button at bounding box center [577, 492] width 29 height 29
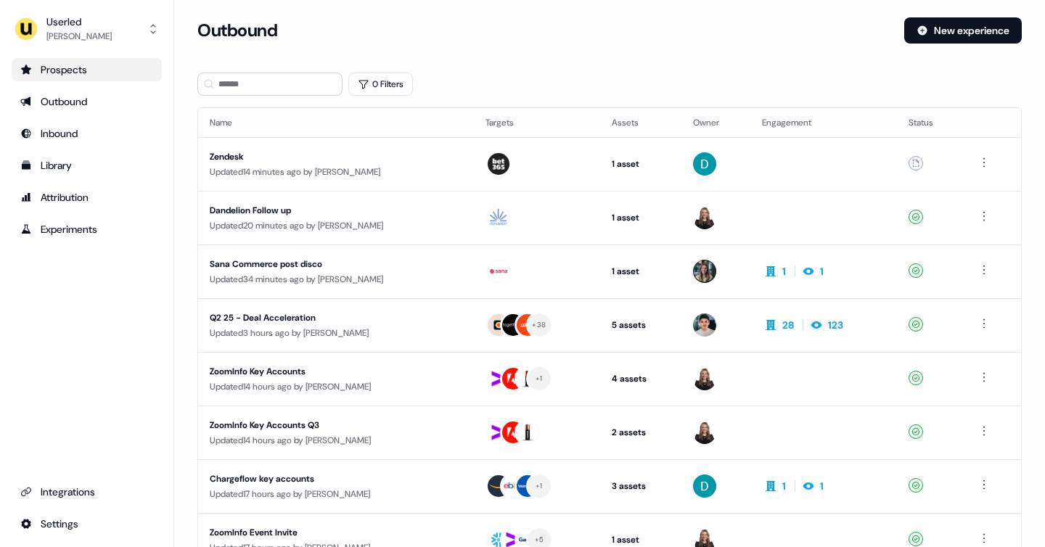
click at [91, 75] on div "Prospects" at bounding box center [86, 69] width 133 height 15
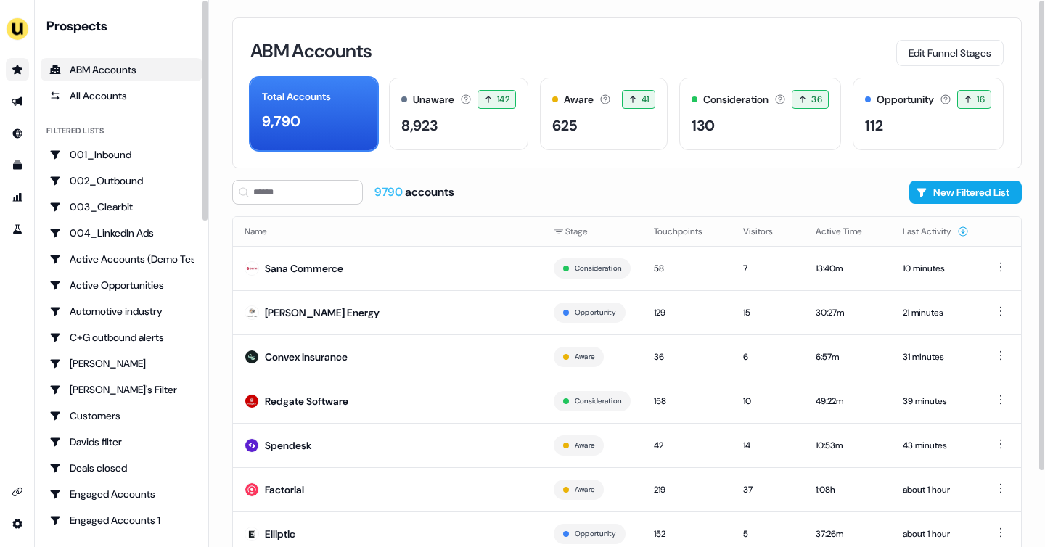
click at [115, 67] on div "ABM Accounts" at bounding box center [121, 69] width 144 height 15
click at [17, 73] on icon "Go to prospects" at bounding box center [18, 70] width 12 height 12
click at [22, 113] on ul "side nav menu" at bounding box center [17, 149] width 34 height 183
click at [15, 107] on link "Go to outbound experience" at bounding box center [17, 101] width 23 height 23
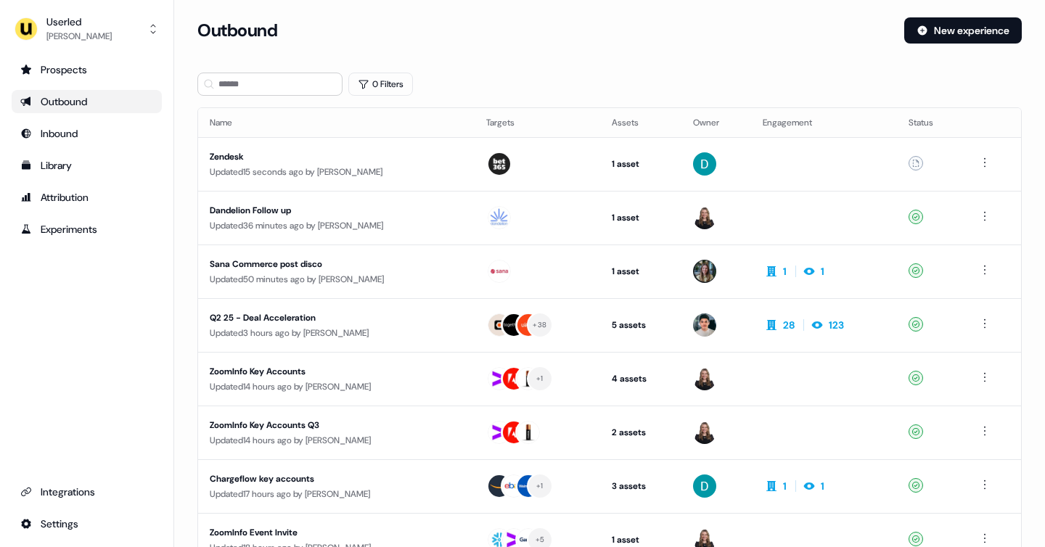
click at [91, 94] on div "Outbound" at bounding box center [86, 101] width 133 height 15
click at [104, 99] on div "Outbound" at bounding box center [86, 101] width 133 height 15
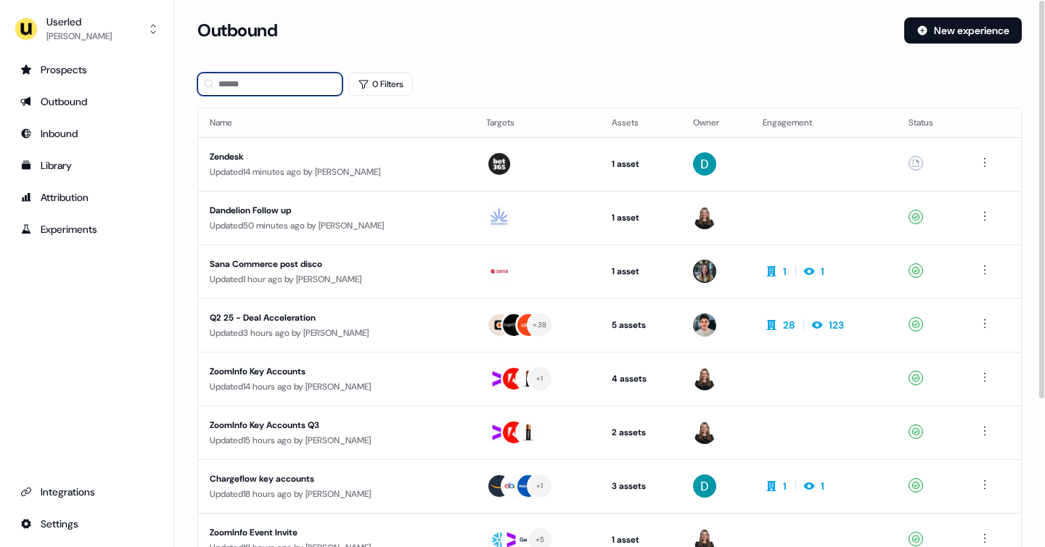
click at [251, 79] on input at bounding box center [269, 84] width 145 height 23
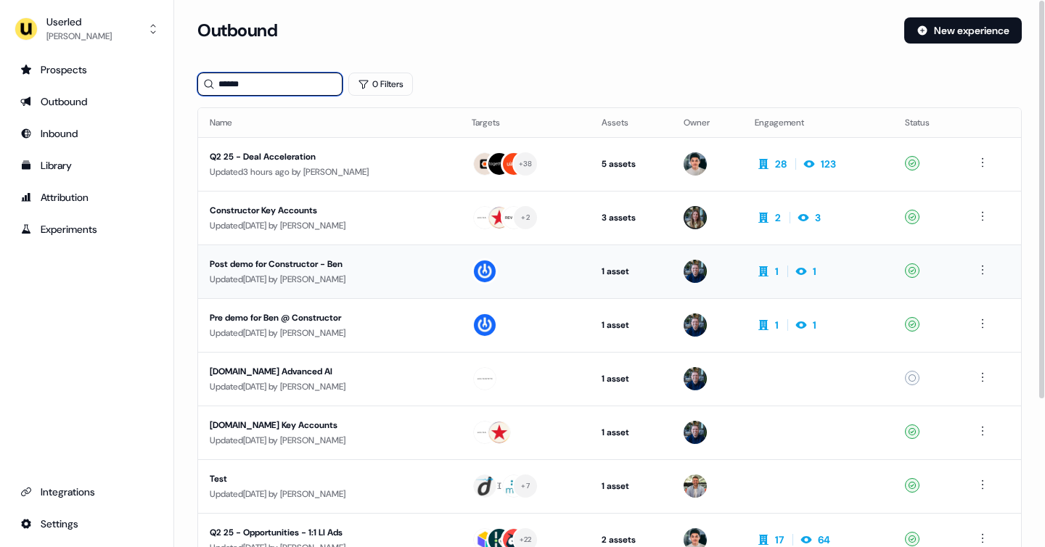
type input "******"
click at [328, 252] on td "Post demo for Constructor - Ben Updated 30 days ago by James Johnson" at bounding box center [329, 271] width 262 height 54
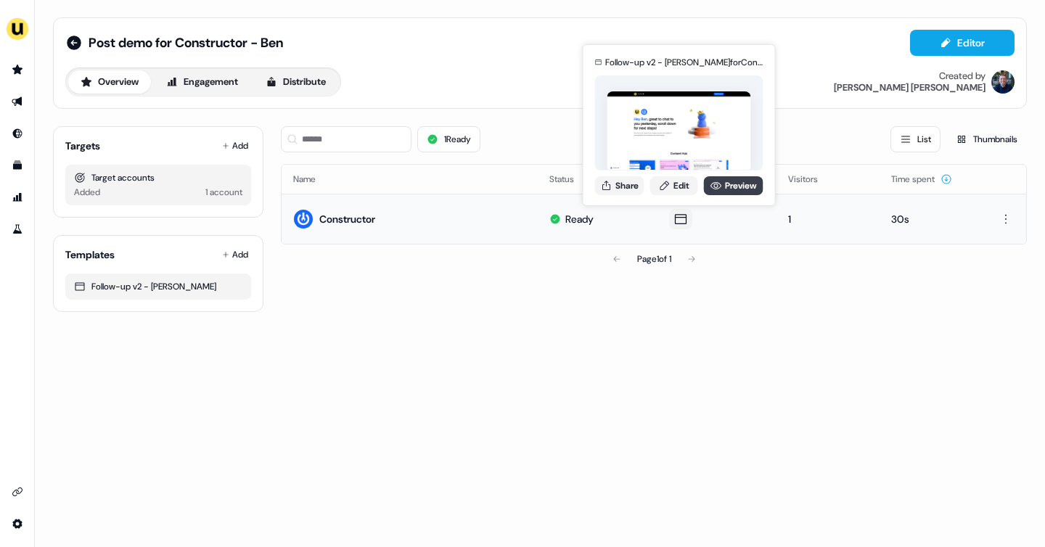
click at [724, 184] on link "Preview" at bounding box center [733, 185] width 59 height 19
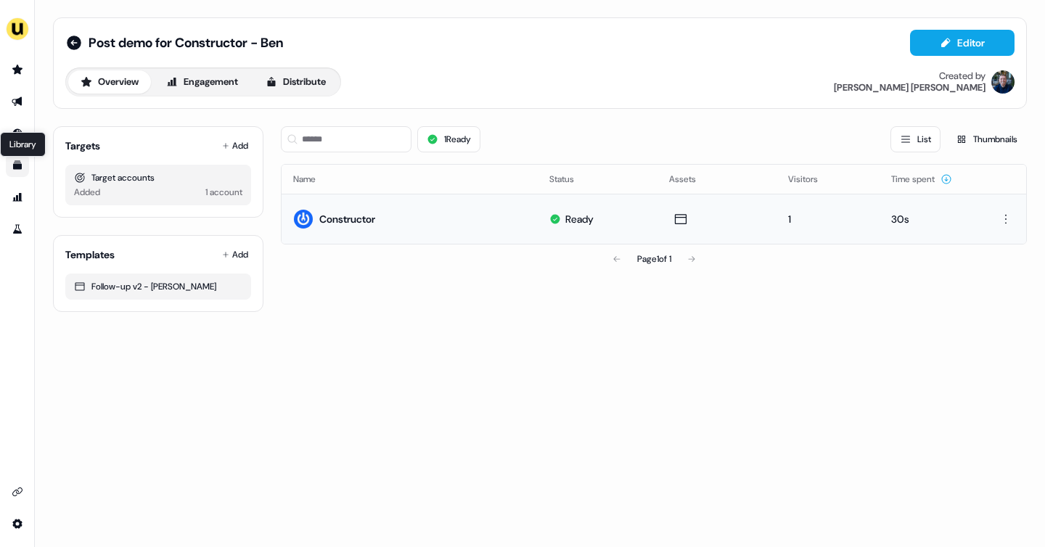
click at [17, 170] on icon "Go to templates" at bounding box center [18, 166] width 12 height 12
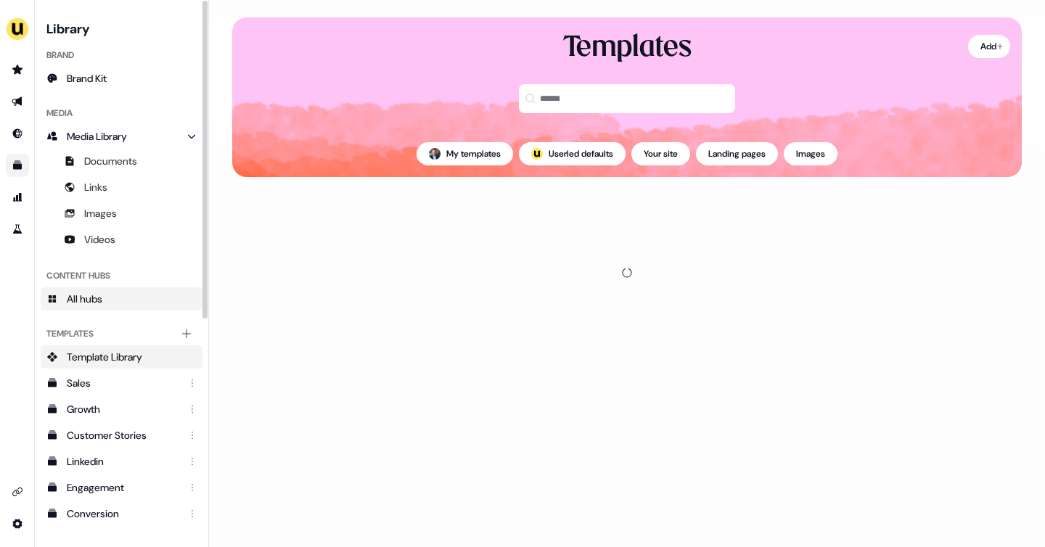
click at [98, 302] on span "All hubs" at bounding box center [85, 299] width 36 height 15
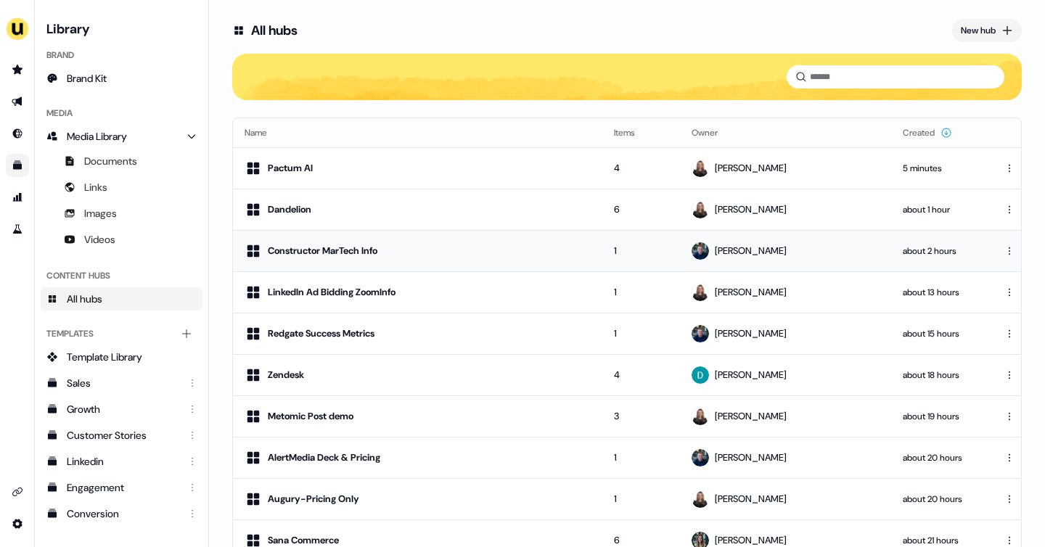
click at [337, 260] on td "Constructor MarTech Info" at bounding box center [417, 250] width 369 height 41
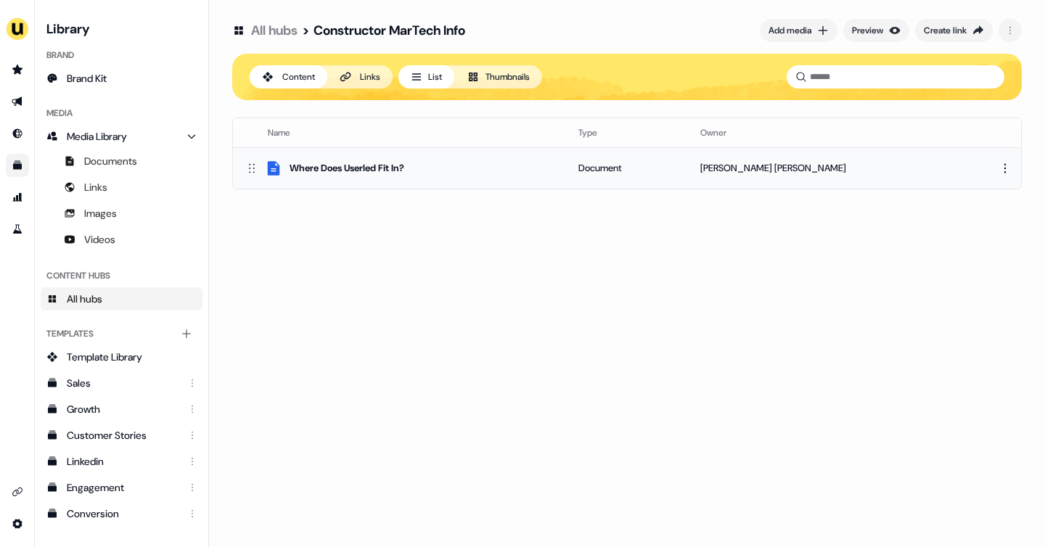
click at [404, 171] on div "Where Does Userled Fit In?" at bounding box center [346, 168] width 115 height 15
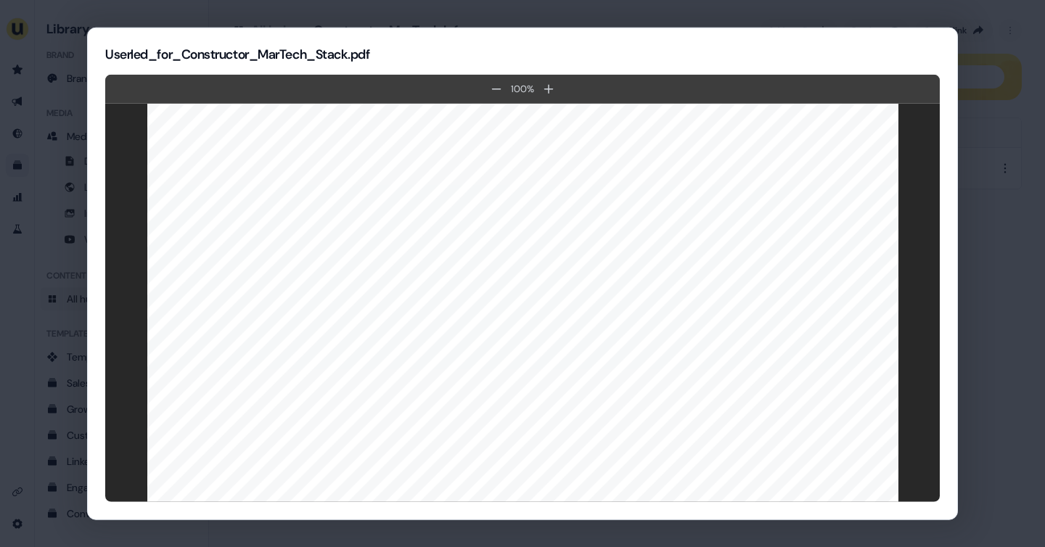
scroll to position [2650, 0]
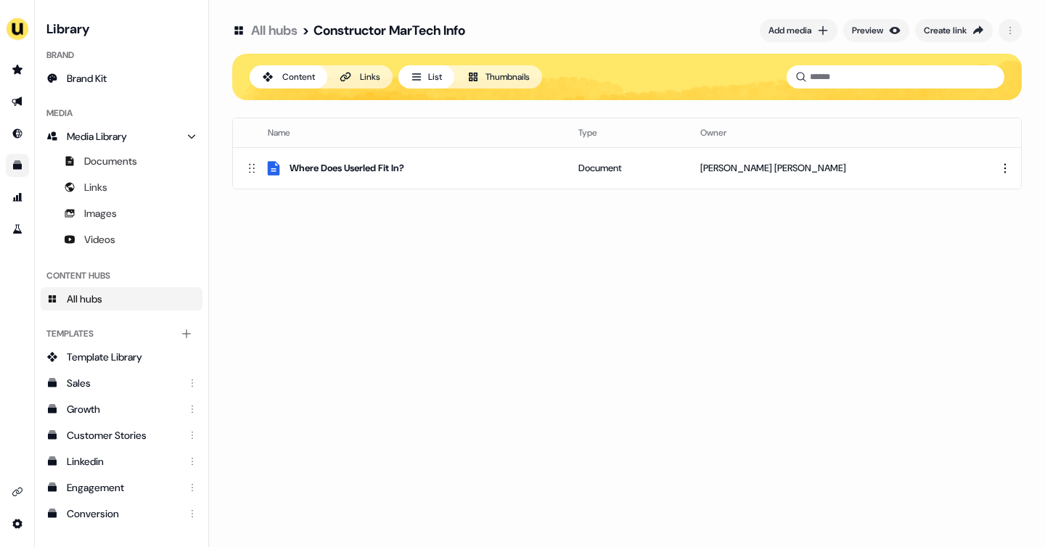
click at [285, 36] on link "All hubs" at bounding box center [274, 30] width 46 height 17
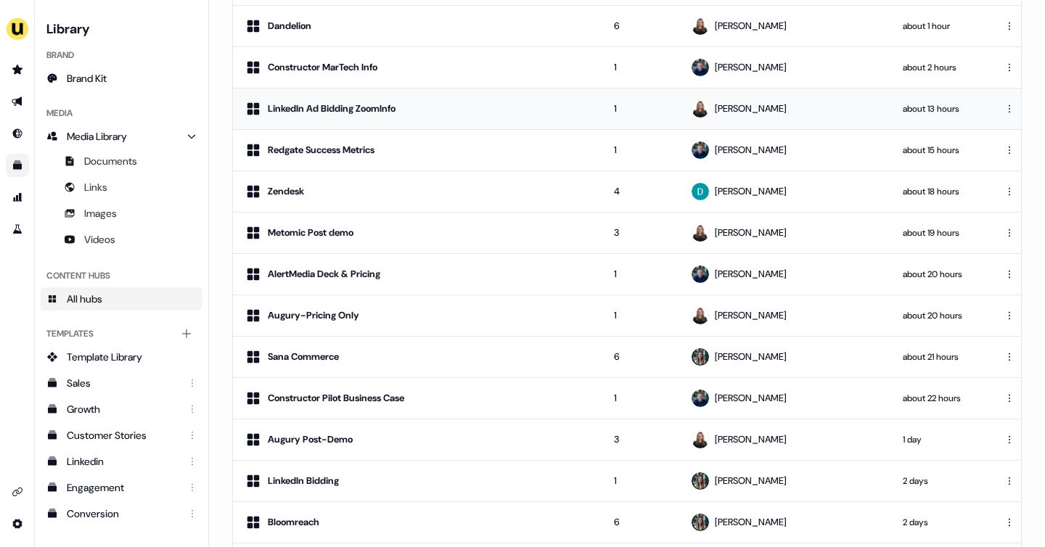
scroll to position [212, 0]
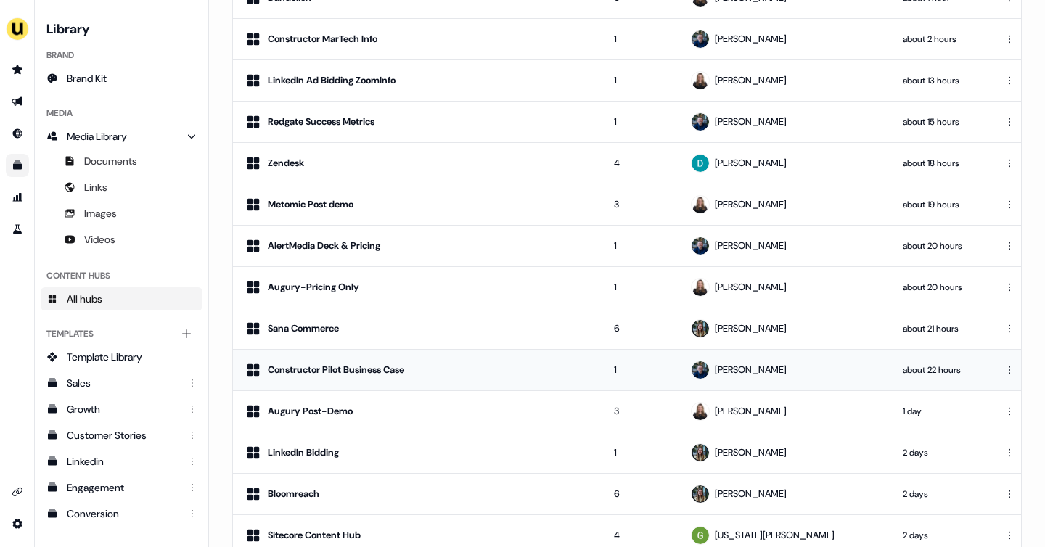
click at [362, 365] on div "Constructor Pilot Business Case" at bounding box center [336, 370] width 136 height 15
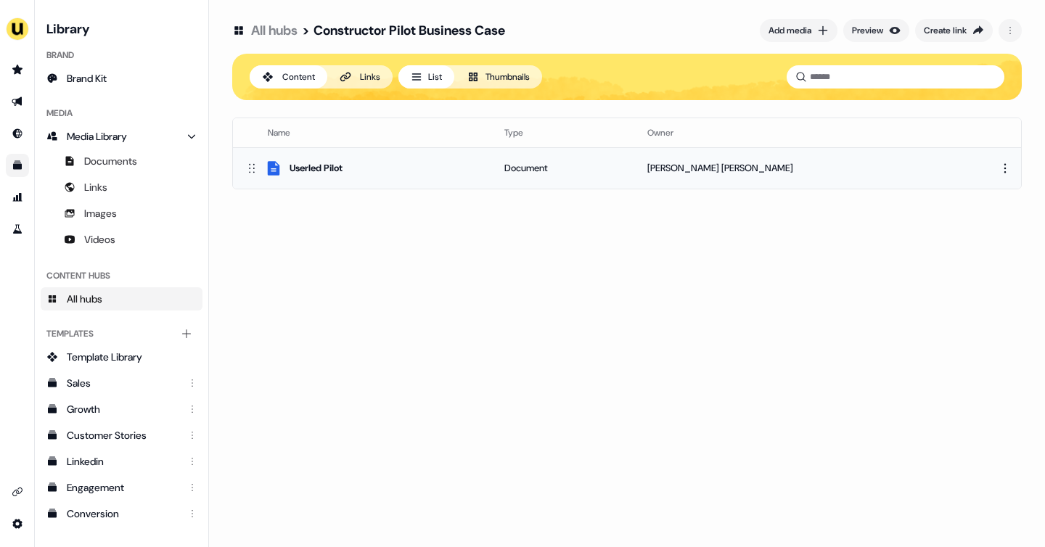
click at [318, 169] on div "Userled Pilot" at bounding box center [315, 168] width 53 height 15
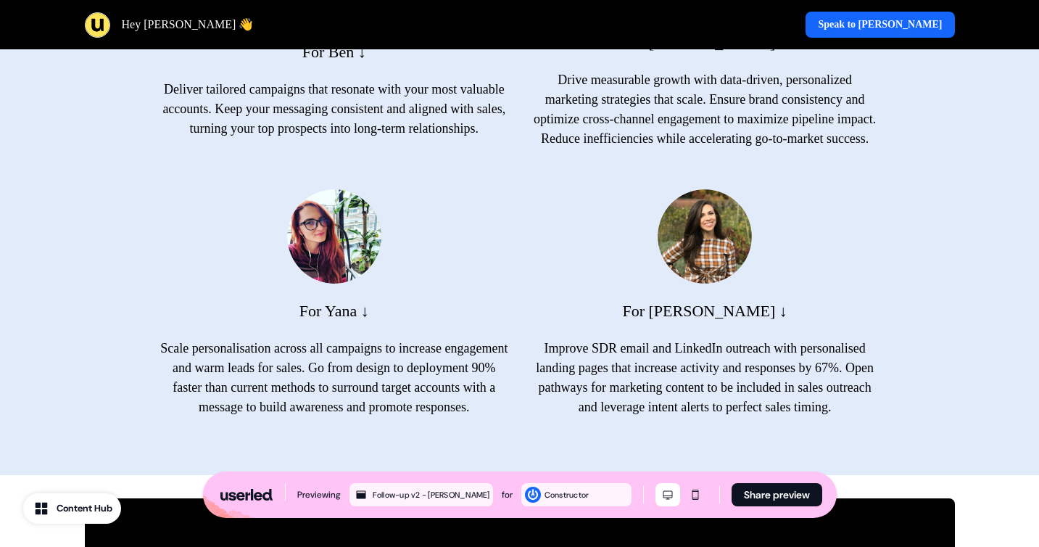
scroll to position [1116, 0]
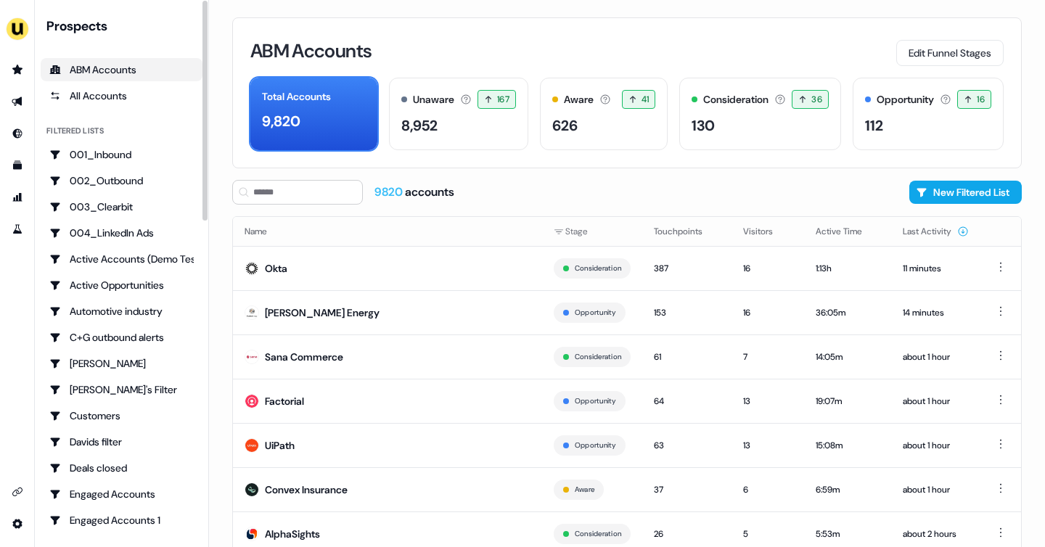
click at [118, 67] on div "ABM Accounts" at bounding box center [121, 69] width 144 height 15
click at [16, 99] on icon "Go to outbound experience" at bounding box center [17, 101] width 10 height 9
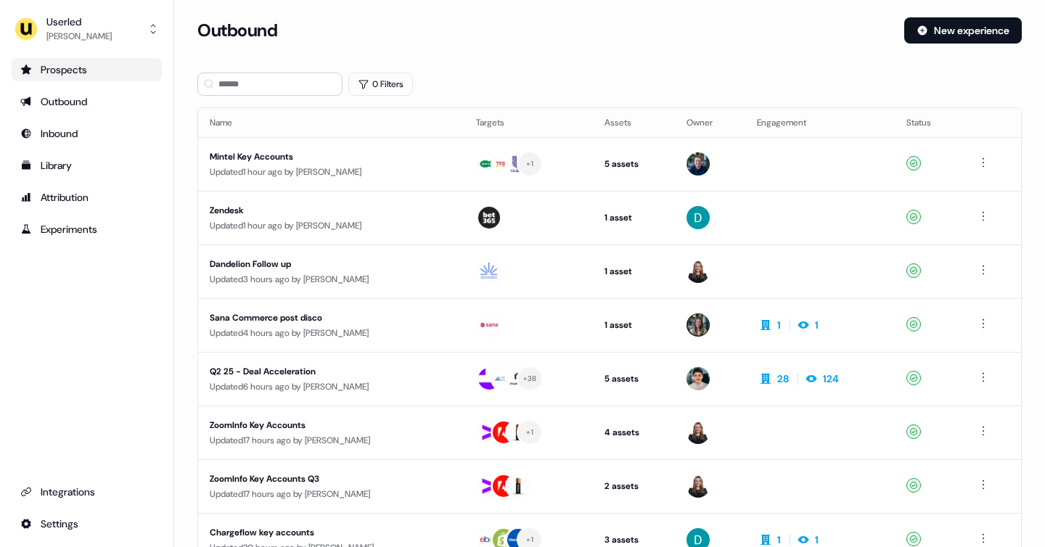
click at [106, 70] on div "Prospects" at bounding box center [86, 69] width 133 height 15
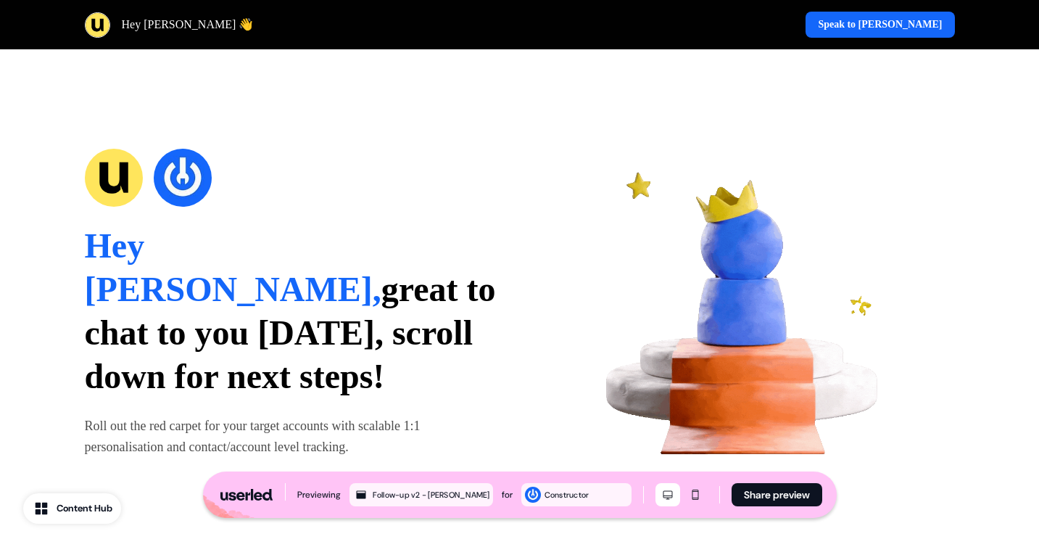
scroll to position [1116, 0]
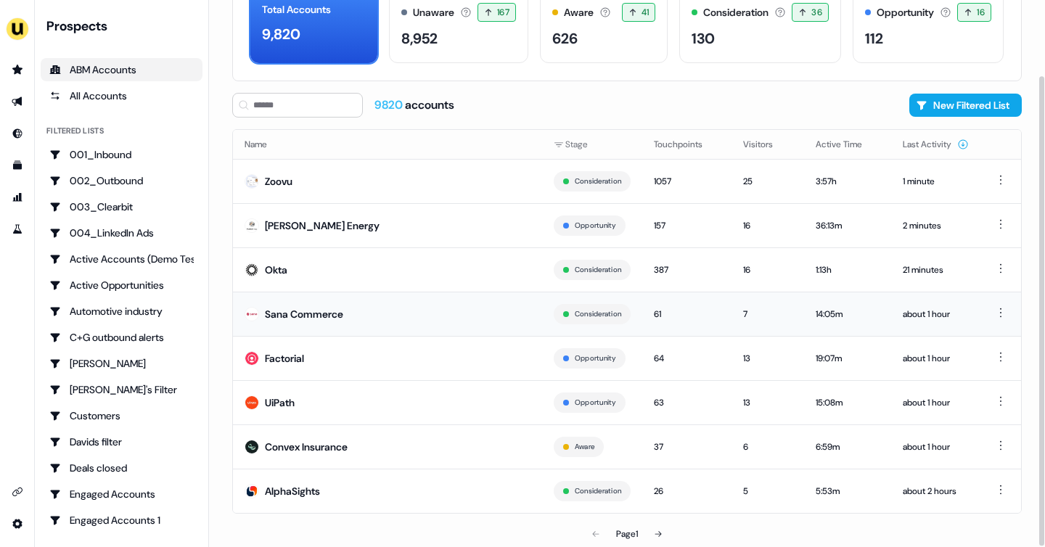
scroll to position [88, 0]
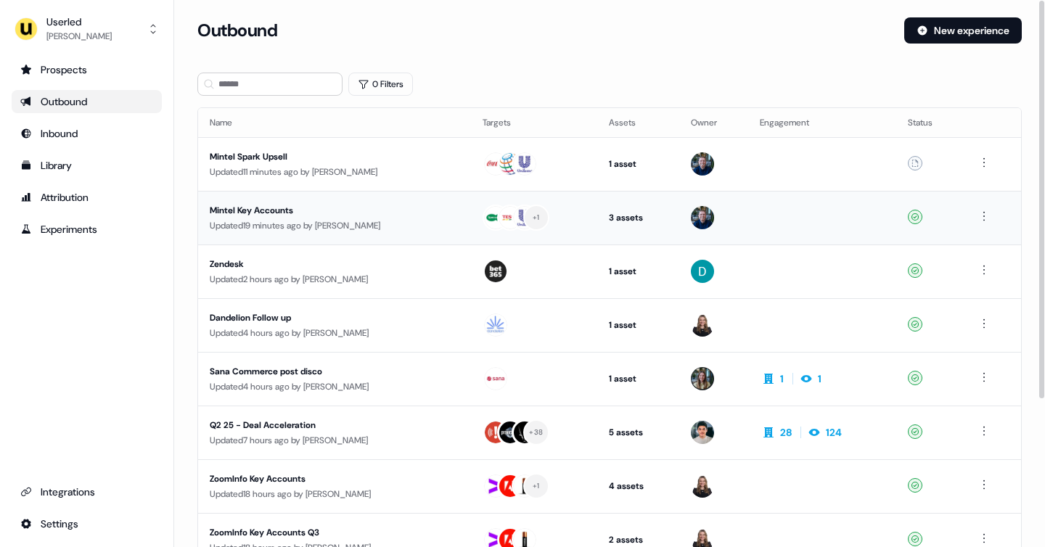
click at [359, 225] on div "Updated 19 minutes ago by James Johnson" at bounding box center [335, 225] width 250 height 15
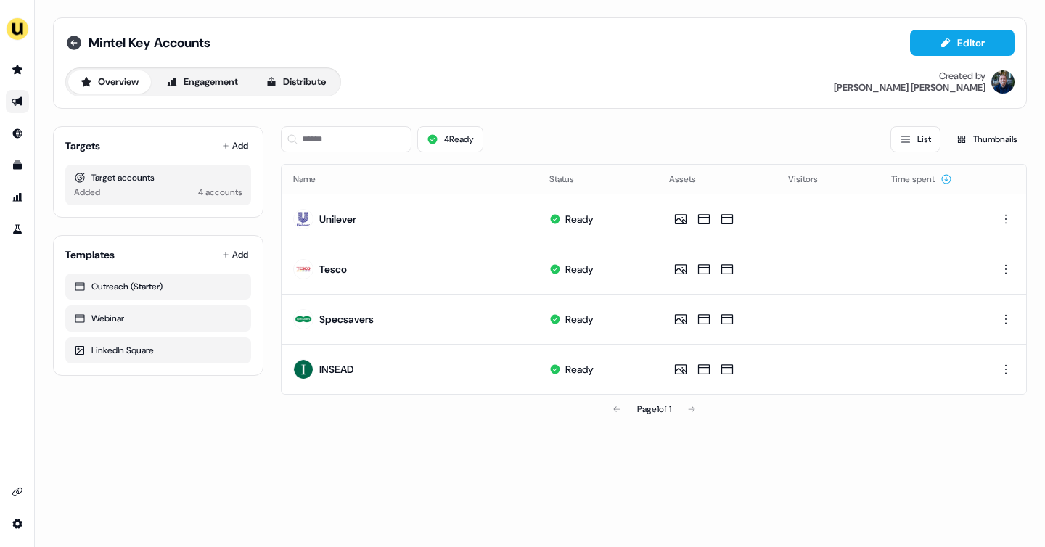
click at [71, 48] on icon at bounding box center [74, 43] width 15 height 15
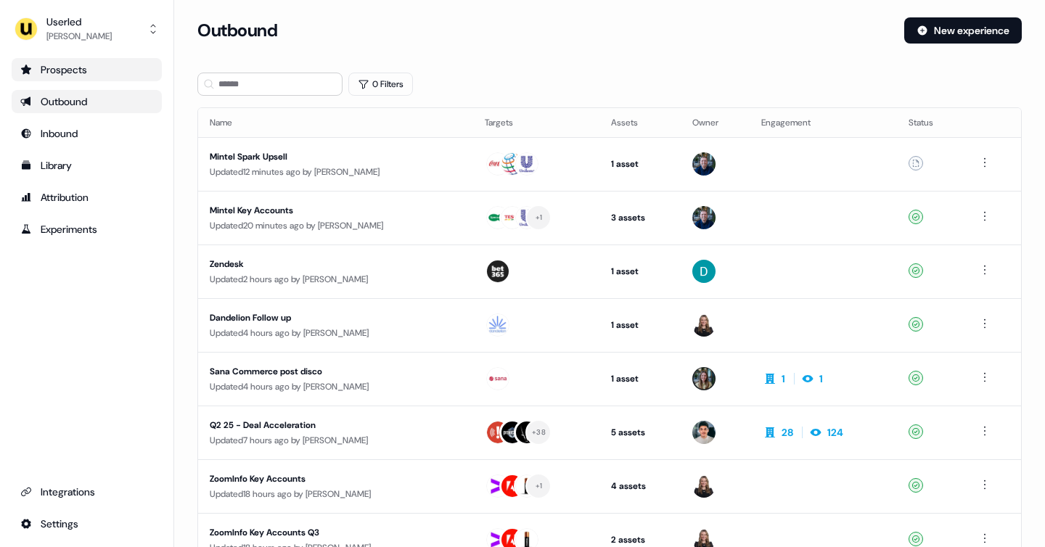
click at [69, 80] on link "Prospects" at bounding box center [87, 69] width 150 height 23
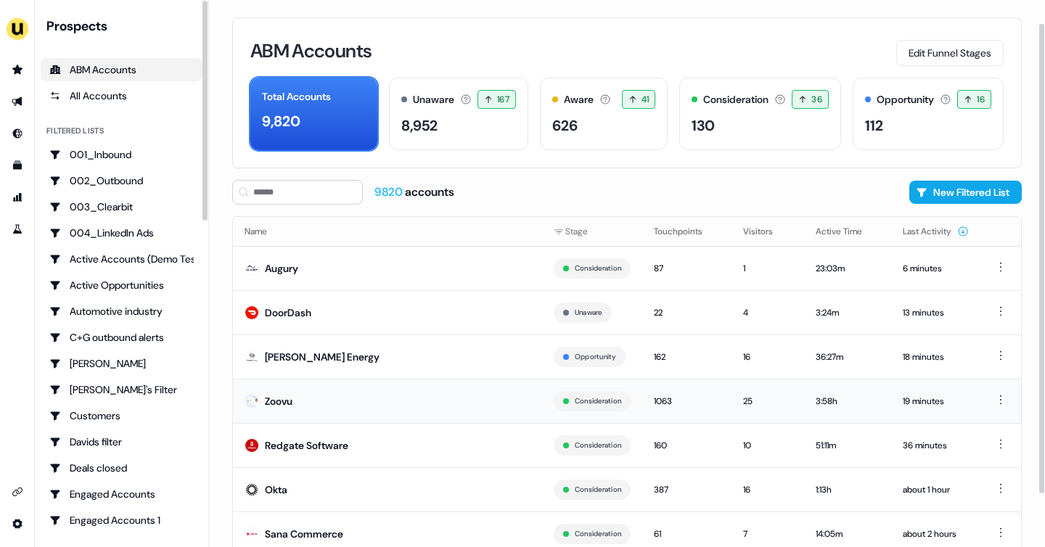
scroll to position [88, 0]
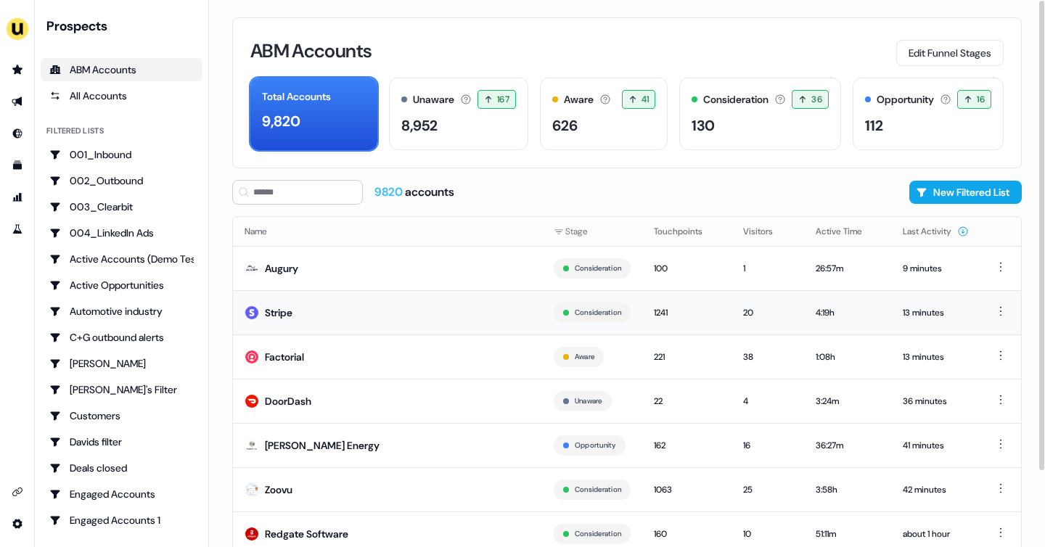
click at [411, 318] on td "Stripe" at bounding box center [387, 312] width 309 height 44
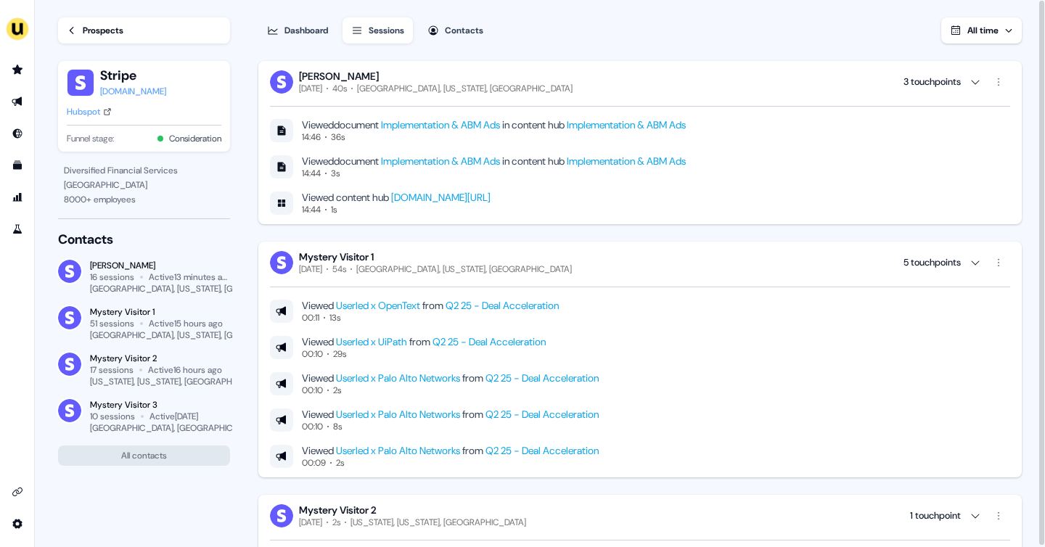
click at [442, 126] on link "Implementation & ABM Ads" at bounding box center [440, 124] width 119 height 13
